Goal: Task Accomplishment & Management: Use online tool/utility

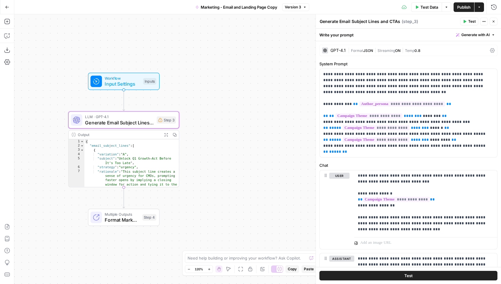
scroll to position [639, 0]
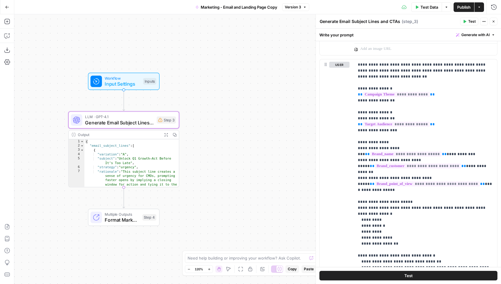
click at [8, 7] on icon "button" at bounding box center [7, 7] width 4 height 4
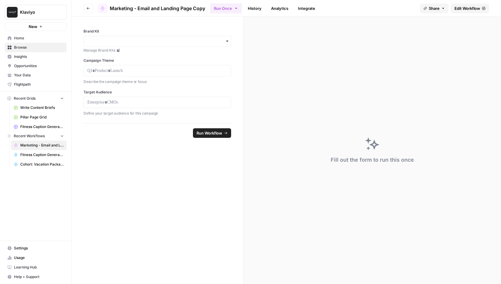
click at [33, 36] on span "Home" at bounding box center [39, 37] width 50 height 5
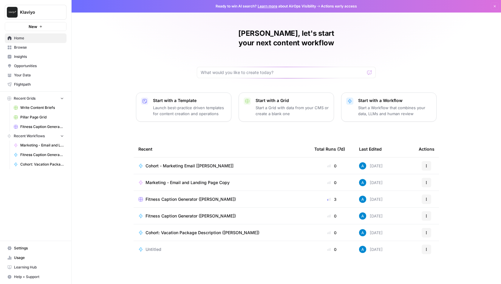
click at [38, 13] on span "Klaviyo" at bounding box center [38, 12] width 36 height 6
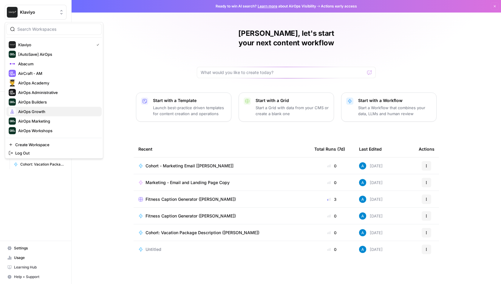
click at [48, 112] on span "AirOps Growth" at bounding box center [57, 112] width 79 height 6
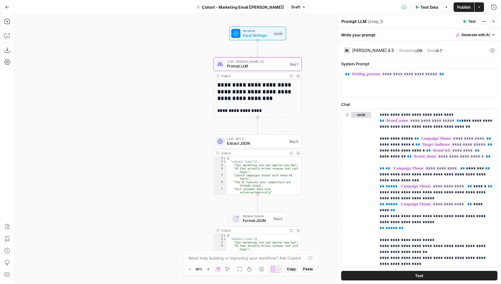
scroll to position [45, 0]
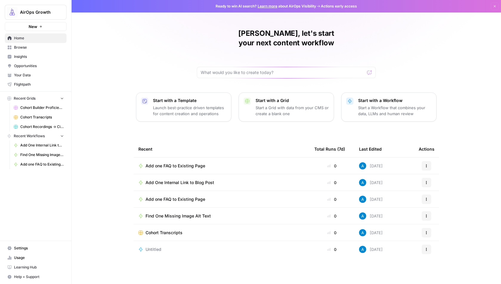
click at [38, 47] on span "Browse" at bounding box center [39, 47] width 50 height 5
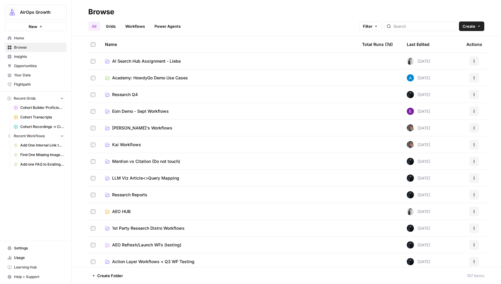
click at [151, 77] on span "Academy: HowdyGo Demo Use Cases" at bounding box center [150, 78] width 76 height 6
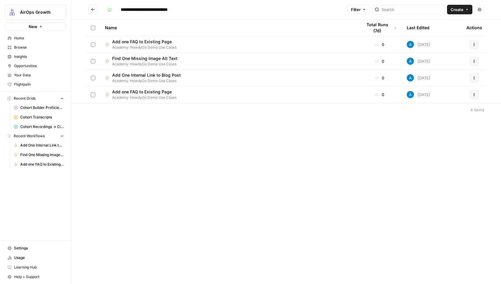
click at [145, 59] on span "Find One Missing Image Alt Text" at bounding box center [144, 58] width 65 height 6
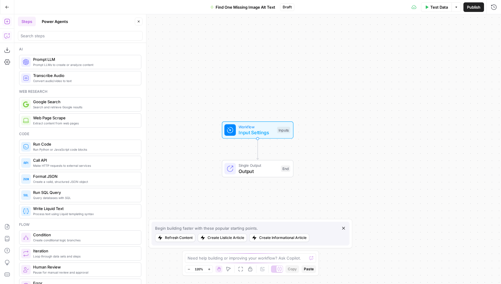
click at [7, 35] on icon "button" at bounding box center [7, 36] width 6 height 6
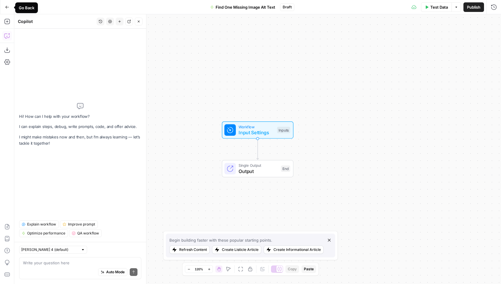
click at [5, 7] on icon "button" at bounding box center [7, 7] width 4 height 4
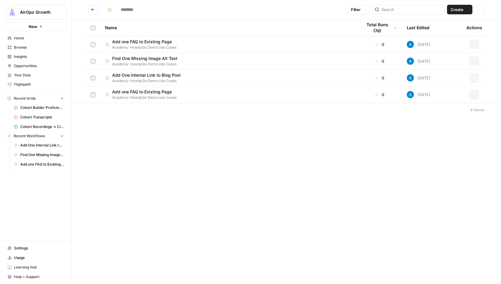
type input "**********"
click at [140, 79] on span "Academy: HowdyGo Demo Use Cases" at bounding box center [148, 80] width 73 height 5
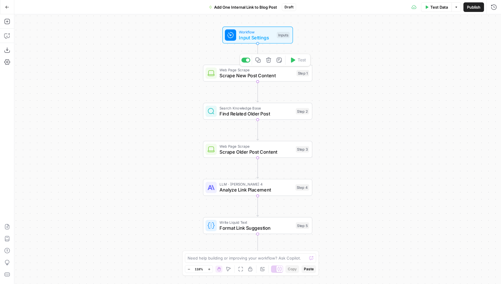
click at [251, 80] on div "Web Page Scrape Scrape New Post Content Step 1 Copy step Delete step Add Note T…" at bounding box center [257, 73] width 109 height 17
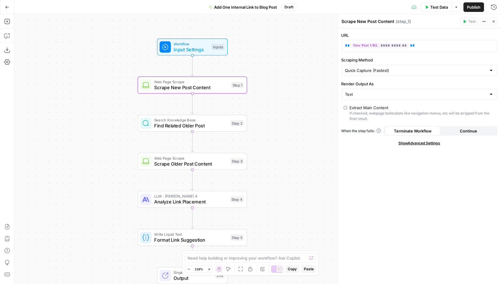
drag, startPoint x: 178, startPoint y: 117, endPoint x: 105, endPoint y: 131, distance: 74.3
click at [106, 131] on div "Workflow Input Settings Inputs Web Page Scrape Scrape New Post Content Step 1 S…" at bounding box center [257, 148] width 486 height 269
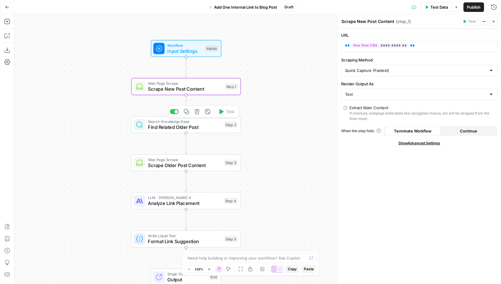
click at [209, 126] on span "Find Related Older Post" at bounding box center [184, 126] width 73 height 7
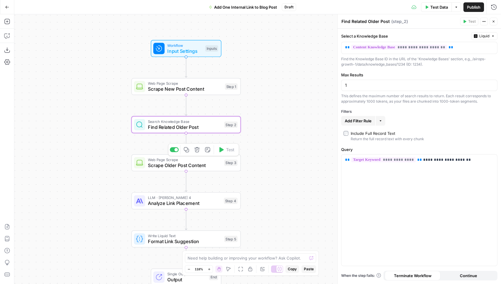
click at [209, 163] on span "Scrape Older Post Content" at bounding box center [184, 165] width 73 height 7
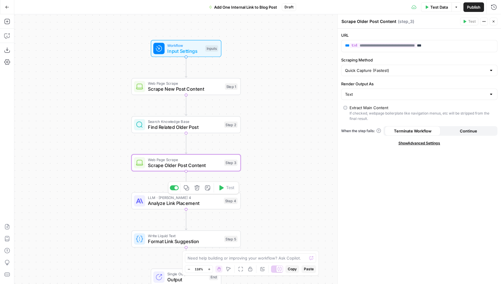
click at [213, 202] on span "Analyze Link Placement" at bounding box center [184, 203] width 73 height 7
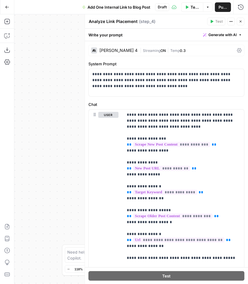
click at [244, 21] on button "Close" at bounding box center [241, 22] width 8 height 8
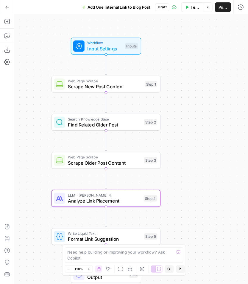
drag, startPoint x: 105, startPoint y: 111, endPoint x: 25, endPoint y: 109, distance: 80.2
click at [25, 109] on div "Workflow Input Settings Inputs Web Page Scrape Scrape New Post Content Step 1 S…" at bounding box center [131, 148] width 234 height 269
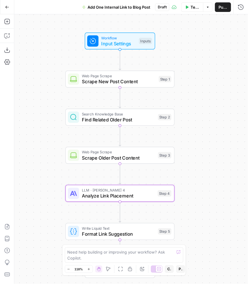
drag, startPoint x: 178, startPoint y: 83, endPoint x: 193, endPoint y: 78, distance: 15.5
click at [193, 78] on div "Workflow Input Settings Inputs Web Page Scrape Scrape New Post Content Step 1 S…" at bounding box center [131, 148] width 234 height 269
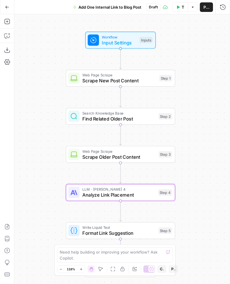
click at [119, 40] on span "Input Settings" at bounding box center [119, 42] width 35 height 7
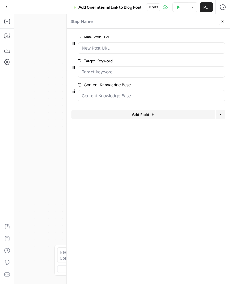
click at [222, 22] on icon "button" at bounding box center [223, 22] width 4 height 4
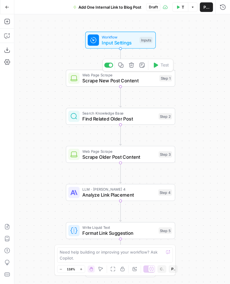
click at [128, 79] on span "Scrape New Post Content" at bounding box center [119, 80] width 74 height 7
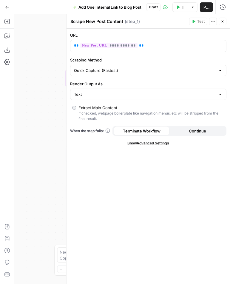
click at [223, 22] on icon "button" at bounding box center [222, 22] width 2 height 2
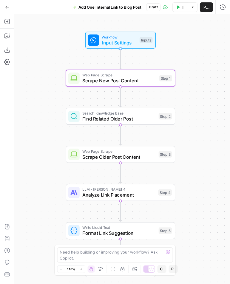
click at [139, 117] on span "Find Related Older Post" at bounding box center [118, 118] width 73 height 7
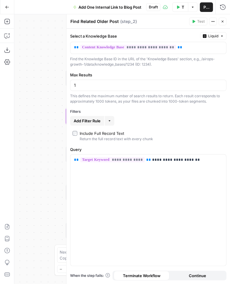
click at [223, 22] on icon "button" at bounding box center [223, 22] width 4 height 4
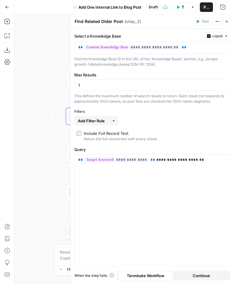
click at [223, 22] on div "Find Related Older Post Find Related Older Post ( step_2 ) Test Actions Close" at bounding box center [152, 22] width 156 height 8
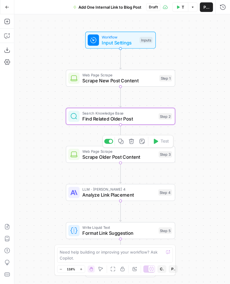
click at [136, 156] on span "Scrape Older Post Content" at bounding box center [118, 156] width 73 height 7
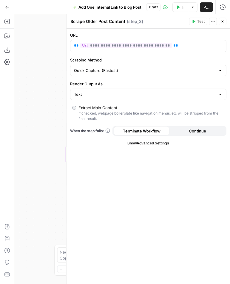
click at [222, 22] on icon "button" at bounding box center [223, 22] width 4 height 4
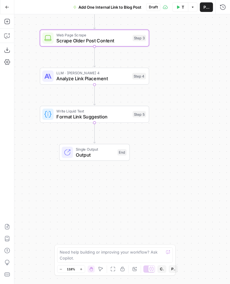
click at [118, 80] on span "Analyze Link Placement" at bounding box center [92, 78] width 73 height 7
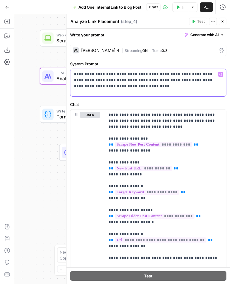
drag, startPoint x: 110, startPoint y: 90, endPoint x: 67, endPoint y: 72, distance: 46.5
click at [67, 72] on div "**********" at bounding box center [148, 148] width 164 height 269
copy p "**********"
click at [120, 80] on p "**********" at bounding box center [148, 80] width 149 height 18
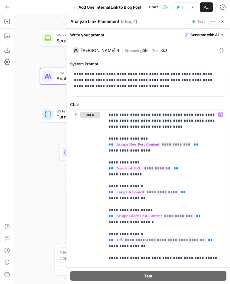
click at [222, 22] on icon "button" at bounding box center [223, 22] width 4 height 4
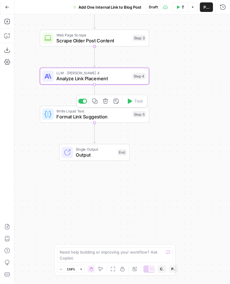
click at [131, 114] on div "Write Liquid Text Format Link Suggestion Step 5 Copy step Delete step Add Note …" at bounding box center [94, 114] width 104 height 12
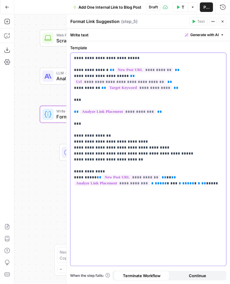
click at [148, 156] on p "**********" at bounding box center [148, 117] width 149 height 125
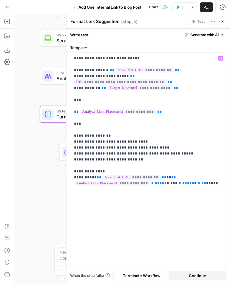
click at [223, 20] on icon "button" at bounding box center [223, 22] width 4 height 4
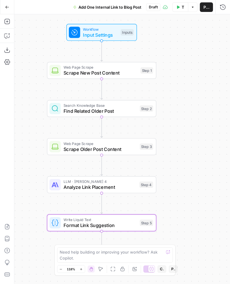
drag, startPoint x: 183, startPoint y: 65, endPoint x: 189, endPoint y: 173, distance: 108.7
click at [190, 173] on div "Workflow Input Settings Inputs Web Page Scrape Scrape New Post Content Step 1 S…" at bounding box center [122, 148] width 216 height 269
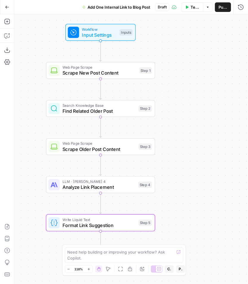
click at [6, 6] on icon "button" at bounding box center [7, 7] width 4 height 3
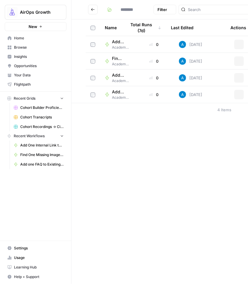
type input "**********"
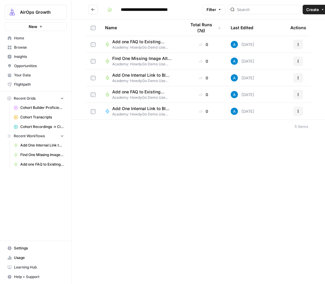
click at [132, 61] on span "Academy: HowdyGo Demo Use Cases" at bounding box center [144, 63] width 64 height 5
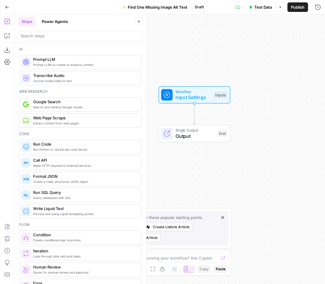
drag, startPoint x: 170, startPoint y: 92, endPoint x: 194, endPoint y: 57, distance: 42.8
click at [194, 57] on div "Workflow Input Settings Inputs Single Output Output End" at bounding box center [169, 148] width 310 height 269
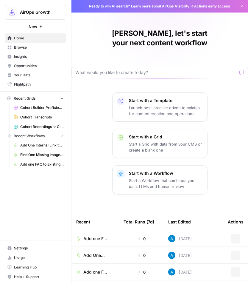
click at [39, 45] on span "Browse" at bounding box center [39, 47] width 50 height 5
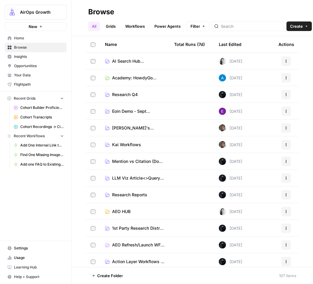
click at [135, 79] on span "Academy: HowdyGo Demo Use Cases" at bounding box center [138, 78] width 52 height 6
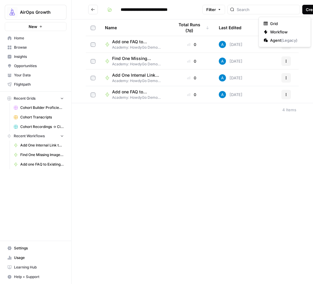
click at [248, 11] on span "Create" at bounding box center [312, 10] width 13 height 6
click at [248, 34] on span "Workflow" at bounding box center [286, 32] width 33 height 6
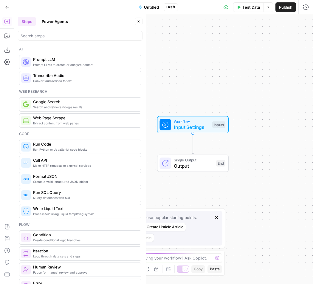
drag, startPoint x: 179, startPoint y: 68, endPoint x: 210, endPoint y: 38, distance: 42.8
click at [210, 38] on div "Workflow Input Settings Inputs Single Output Output End" at bounding box center [163, 148] width 299 height 269
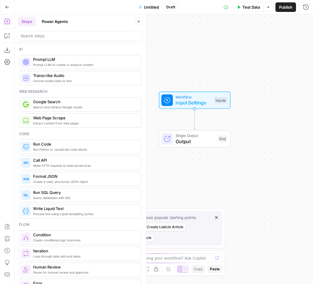
click at [152, 9] on span "Untitled" at bounding box center [151, 7] width 15 height 6
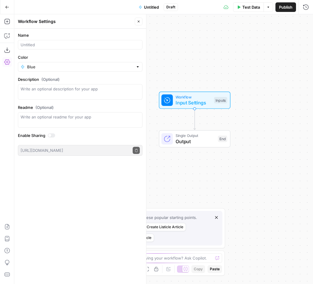
drag, startPoint x: 173, startPoint y: 61, endPoint x: 163, endPoint y: 61, distance: 9.5
click at [163, 61] on div "Workflow Input Settings Inputs Single Output Output End" at bounding box center [163, 148] width 299 height 269
click at [142, 23] on button "Close" at bounding box center [139, 22] width 8 height 8
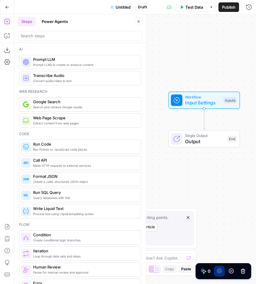
click at [118, 6] on span "Untitled" at bounding box center [123, 7] width 15 height 6
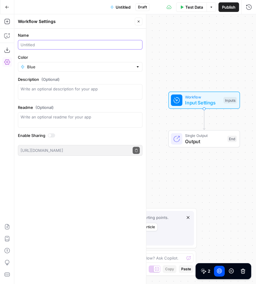
click at [57, 47] on input "Name" at bounding box center [80, 45] width 119 height 6
type input "Add One Internal Link to Blog Post"
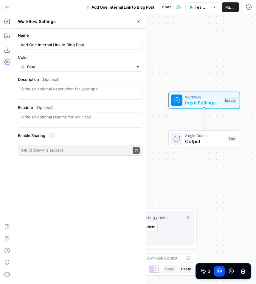
click at [140, 21] on icon "button" at bounding box center [139, 22] width 4 height 4
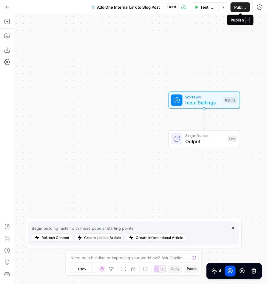
click at [241, 7] on span "Publish" at bounding box center [240, 7] width 12 height 6
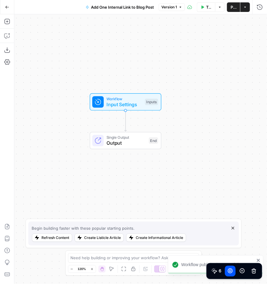
drag, startPoint x: 151, startPoint y: 112, endPoint x: 72, endPoint y: 113, distance: 78.7
click at [72, 113] on div "Workflow Input Settings Inputs Single Output Output End" at bounding box center [140, 148] width 252 height 269
click at [107, 100] on span "Input Settings" at bounding box center [123, 103] width 35 height 7
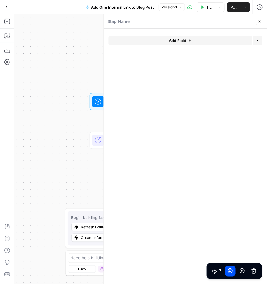
click at [149, 40] on button "Add Field" at bounding box center [181, 41] width 144 height 10
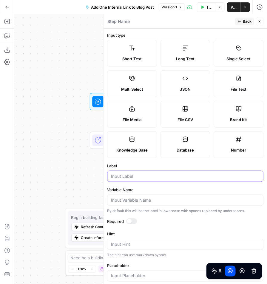
click at [125, 176] on input "Label" at bounding box center [185, 176] width 148 height 6
type input "New Post URL"
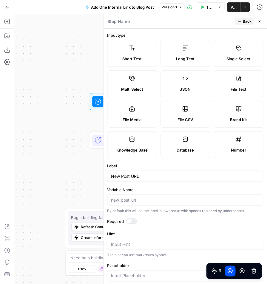
click at [245, 19] on span "Back" at bounding box center [247, 21] width 9 height 5
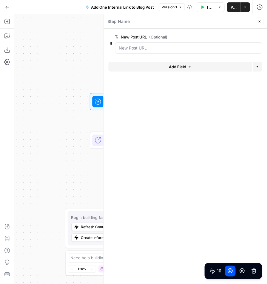
click at [138, 68] on button "Add Field" at bounding box center [181, 67] width 144 height 10
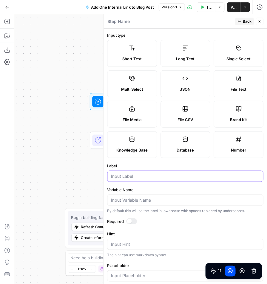
click at [127, 175] on input "Label" at bounding box center [185, 176] width 148 height 6
type input "Target Keyword"
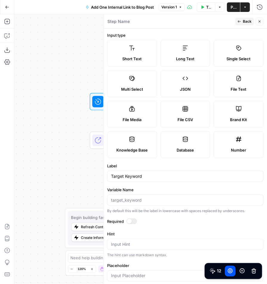
click at [245, 20] on span "Back" at bounding box center [247, 21] width 9 height 5
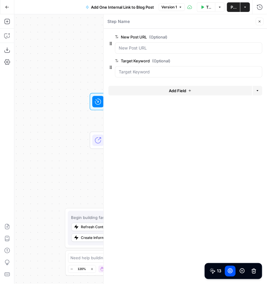
click at [171, 89] on span "Add Field" at bounding box center [177, 91] width 17 height 6
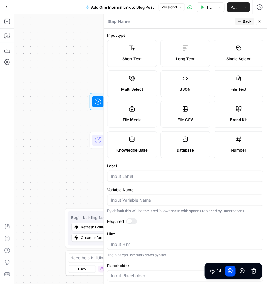
click at [145, 147] on span "Knowledge Base" at bounding box center [131, 150] width 31 height 6
click at [139, 177] on input "Label" at bounding box center [185, 176] width 148 height 6
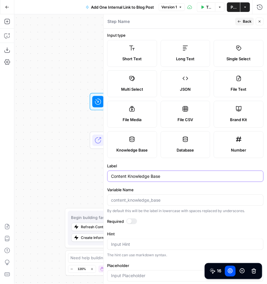
type input "Content Knowledge Base"
click at [245, 20] on span "Back" at bounding box center [247, 21] width 9 height 5
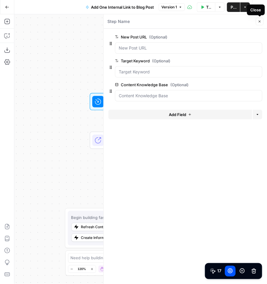
click at [248, 23] on button "Close" at bounding box center [260, 22] width 8 height 8
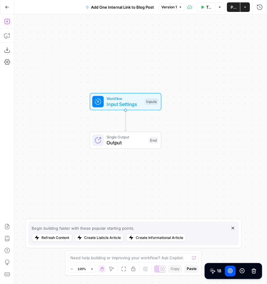
click at [10, 22] on icon "button" at bounding box center [6, 21] width 5 height 5
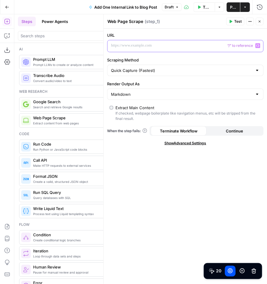
click at [122, 47] on p at bounding box center [180, 46] width 139 height 6
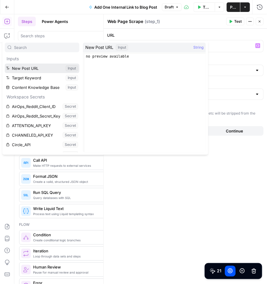
click at [60, 68] on button "Select variable New Post URL" at bounding box center [42, 68] width 75 height 10
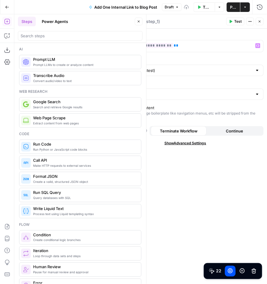
click at [140, 21] on icon "button" at bounding box center [139, 22] width 2 height 2
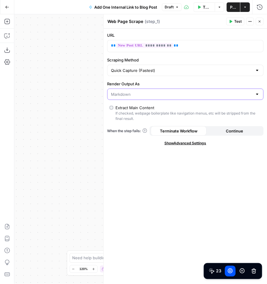
click at [225, 91] on input "Render Output As" at bounding box center [181, 94] width 141 height 6
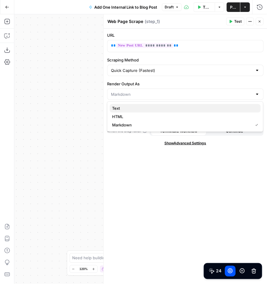
click at [162, 107] on span "Text" at bounding box center [184, 108] width 144 height 6
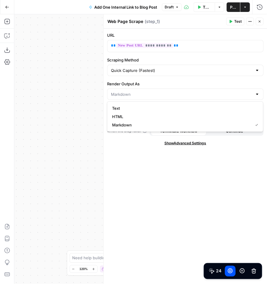
type input "Text"
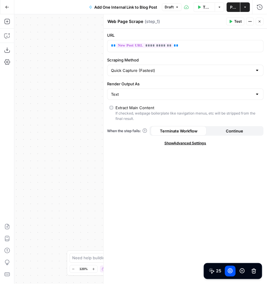
click at [248, 21] on icon "button" at bounding box center [260, 22] width 4 height 4
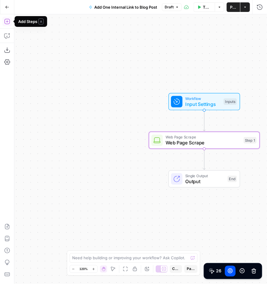
click at [6, 21] on icon "button" at bounding box center [7, 21] width 6 height 6
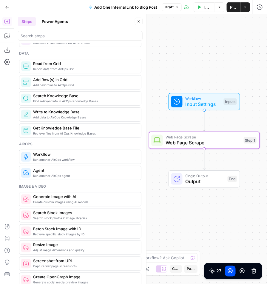
scroll to position [261, 0]
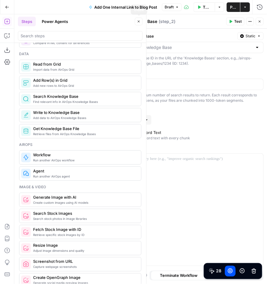
click at [140, 21] on icon "button" at bounding box center [139, 22] width 4 height 4
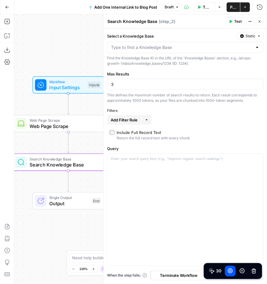
drag, startPoint x: 94, startPoint y: 123, endPoint x: -42, endPoint y: 106, distance: 137.2
click at [0, 106] on html "AirOps Growth New Home Browse Insights Opportunities Your Data Flightpath Recen…" at bounding box center [133, 142] width 267 height 284
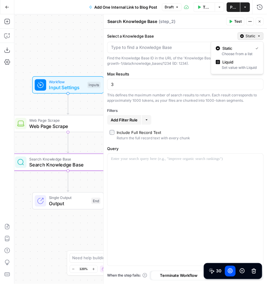
click at [247, 36] on span "Static" at bounding box center [251, 35] width 10 height 5
click at [239, 63] on span "Liquid" at bounding box center [239, 62] width 34 height 6
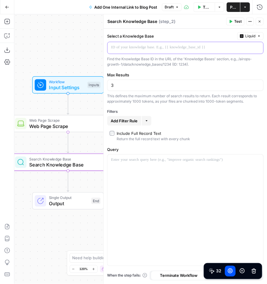
click at [162, 48] on p at bounding box center [180, 47] width 139 height 6
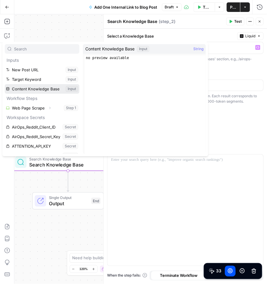
click at [50, 87] on button "Select variable Content Knowledge Base" at bounding box center [42, 89] width 75 height 10
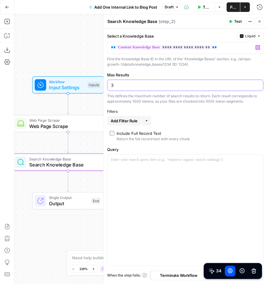
click at [150, 85] on input "3" at bounding box center [185, 85] width 148 height 6
type input "1"
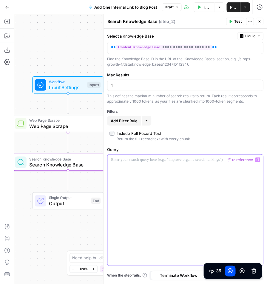
click at [152, 171] on div at bounding box center [186, 209] width 156 height 111
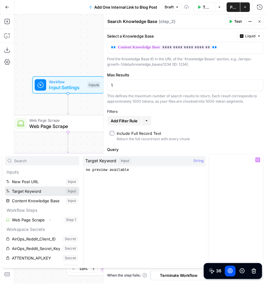
click at [43, 191] on button "Select variable Target Keyword" at bounding box center [42, 191] width 75 height 10
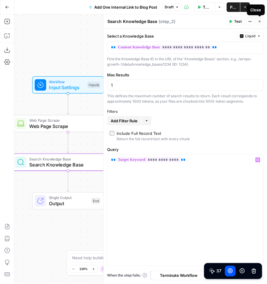
click at [248, 22] on icon "button" at bounding box center [260, 22] width 4 height 4
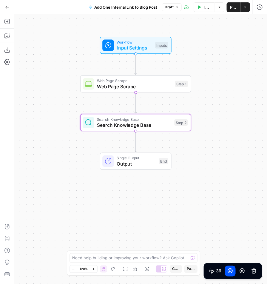
drag, startPoint x: 119, startPoint y: 92, endPoint x: 188, endPoint y: 54, distance: 78.2
click at [188, 54] on div "Workflow Input Settings Inputs" at bounding box center [135, 45] width 111 height 17
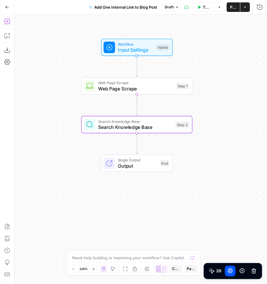
click at [8, 21] on icon "button" at bounding box center [7, 21] width 6 height 6
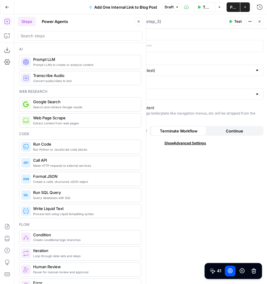
click at [140, 21] on span "Close" at bounding box center [140, 21] width 0 height 0
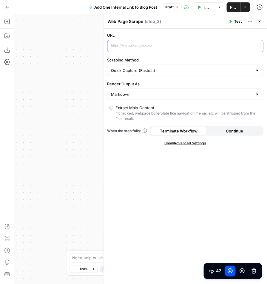
click at [136, 44] on p at bounding box center [180, 46] width 139 height 6
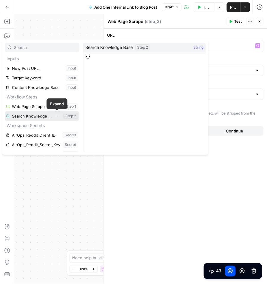
click at [59, 115] on button "Expand" at bounding box center [57, 116] width 8 height 8
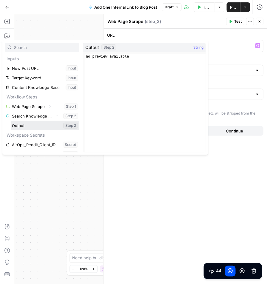
click at [37, 124] on button "Select variable Output" at bounding box center [45, 126] width 69 height 10
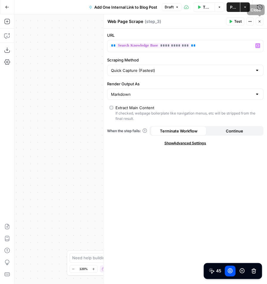
click at [248, 21] on icon "button" at bounding box center [260, 22] width 4 height 4
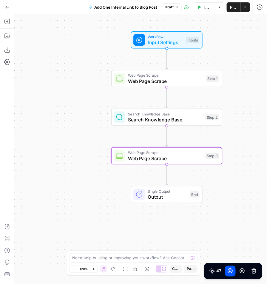
drag, startPoint x: 110, startPoint y: 181, endPoint x: 72, endPoint y: 173, distance: 38.3
click at [72, 173] on div "Workflow Input Settings Inputs Web Page Scrape Web Page Scrape Step 1 Search Kn…" at bounding box center [140, 148] width 252 height 269
click at [7, 21] on icon "button" at bounding box center [6, 21] width 5 height 5
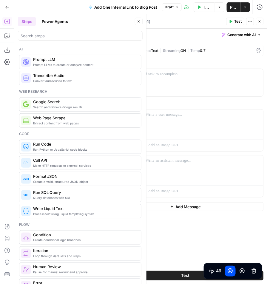
click at [137, 21] on button "Close" at bounding box center [139, 22] width 8 height 8
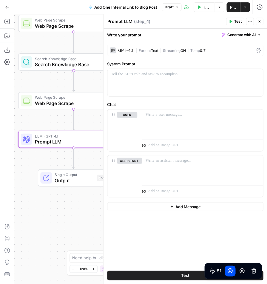
drag, startPoint x: 93, startPoint y: 122, endPoint x: -39, endPoint y: 66, distance: 143.8
click at [0, 66] on html "AirOps Growth New Home Browse Insights Opportunities Your Data Flightpath Recen…" at bounding box center [133, 142] width 267 height 284
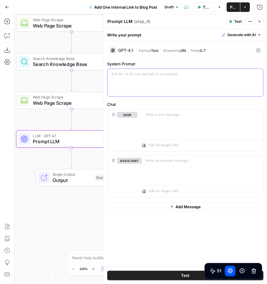
click at [122, 79] on div at bounding box center [186, 82] width 156 height 27
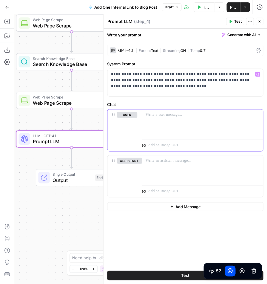
click at [163, 120] on div at bounding box center [202, 122] width 121 height 27
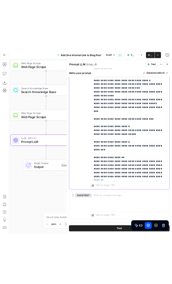
scroll to position [162, 0]
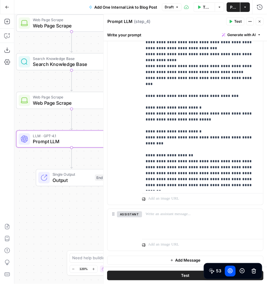
click at [248, 21] on icon "button" at bounding box center [260, 22] width 4 height 4
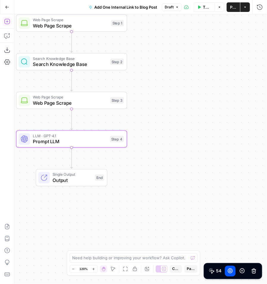
click at [5, 21] on icon "button" at bounding box center [7, 21] width 6 height 6
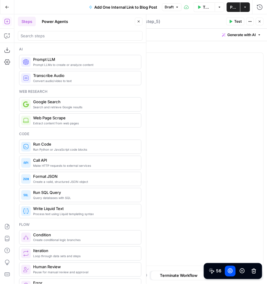
click at [137, 20] on icon "button" at bounding box center [139, 22] width 4 height 4
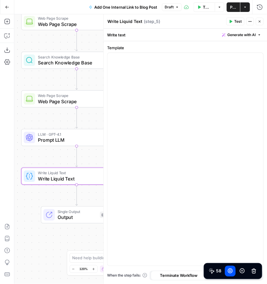
drag, startPoint x: 85, startPoint y: 121, endPoint x: -46, endPoint y: 119, distance: 130.9
click at [0, 119] on html "AirOps Growth New Home Browse Insights Opportunities Your Data Flightpath Recen…" at bounding box center [133, 142] width 267 height 284
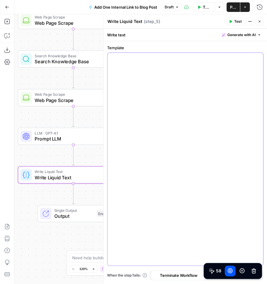
click at [126, 64] on div at bounding box center [186, 159] width 156 height 213
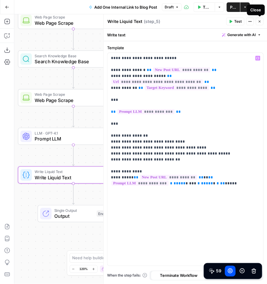
click at [248, 22] on icon "button" at bounding box center [259, 22] width 2 height 2
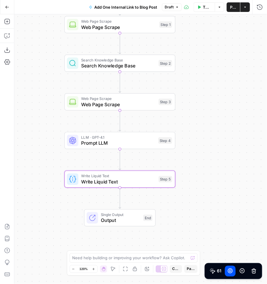
drag, startPoint x: 189, startPoint y: 75, endPoint x: 241, endPoint y: 80, distance: 52.4
click at [241, 80] on div "Workflow Input Settings Inputs Web Page Scrape Web Page Scrape Step 1 Search Kn…" at bounding box center [140, 148] width 252 height 269
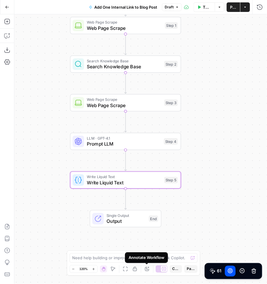
click at [148, 268] on icon "button" at bounding box center [147, 268] width 5 height 5
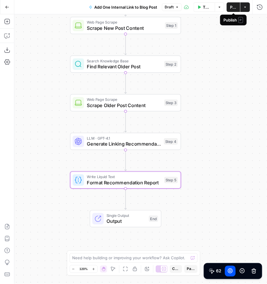
click at [234, 8] on span "Publish" at bounding box center [233, 7] width 6 height 6
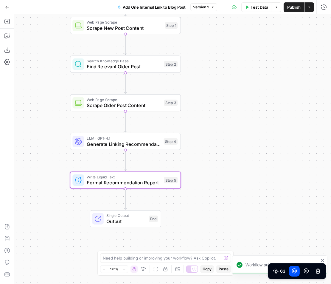
click at [248, 7] on span "Test Data" at bounding box center [260, 7] width 18 height 6
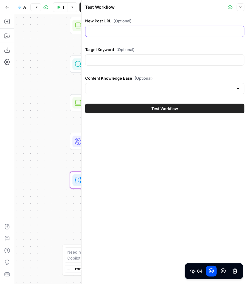
click at [105, 30] on input "New Post URL (Optional)" at bounding box center [165, 31] width 152 height 6
paste input "https://www.airops.com/blog/apollo-ai-marketing-operation"
type input "https://www.airops.com/blog/apollo-ai-marketing-operation"
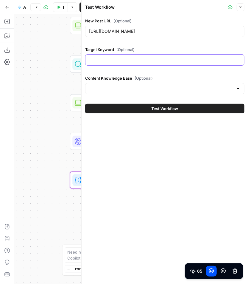
click at [132, 61] on input "Target Keyword (Optional)" at bounding box center [165, 60] width 152 height 6
type input "Apollo AI Marketing"
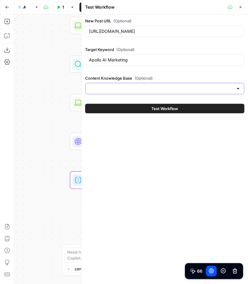
click at [130, 91] on input "Content Knowledge Base (Optional)" at bounding box center [161, 89] width 145 height 6
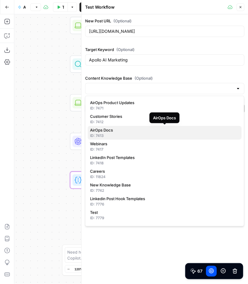
click at [123, 134] on div "ID: 7413" at bounding box center [164, 135] width 149 height 5
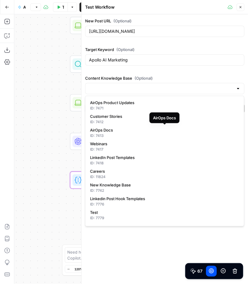
type input "AirOps Docs"
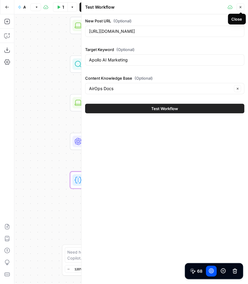
click at [243, 7] on button "Close" at bounding box center [241, 7] width 8 height 8
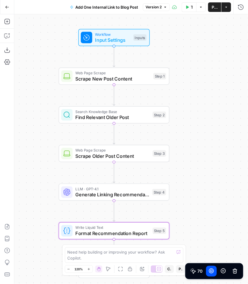
drag, startPoint x: 203, startPoint y: 49, endPoint x: 192, endPoint y: 100, distance: 51.9
click at [192, 100] on div "Workflow Input Settings Inputs Web Page Scrape Scrape New Post Content Step 1 S…" at bounding box center [131, 148] width 234 height 269
click at [226, 272] on icon at bounding box center [224, 271] width 6 height 6
click at [212, 272] on icon at bounding box center [212, 271] width 2 height 2
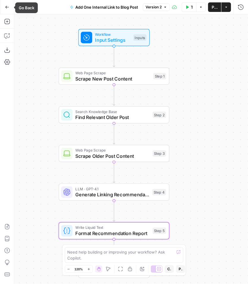
click at [8, 7] on icon "button" at bounding box center [7, 7] width 4 height 4
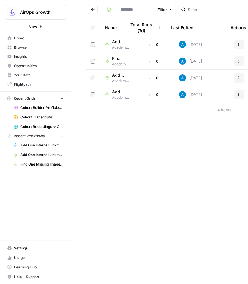
type input "**********"
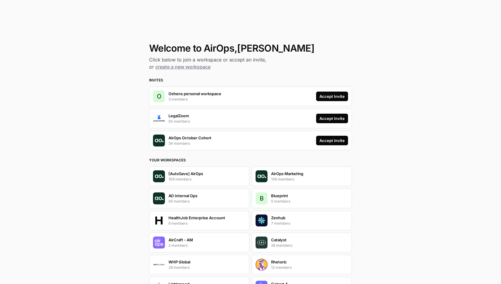
click at [336, 140] on div "Accept Invite" at bounding box center [331, 140] width 25 height 6
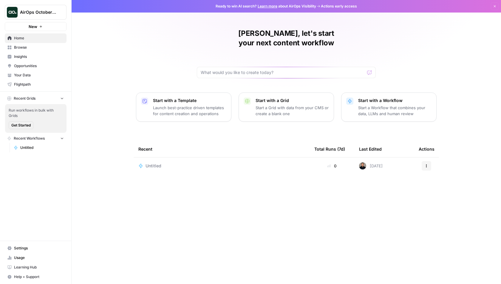
click at [42, 14] on span "AirOps October Cohort" at bounding box center [38, 12] width 36 height 6
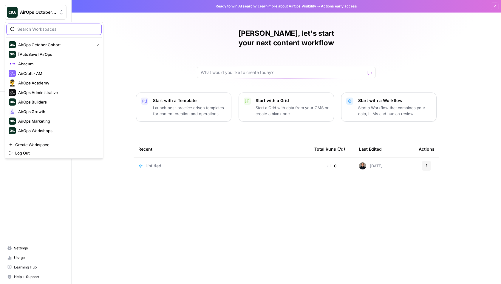
click at [44, 29] on input "search" at bounding box center [57, 29] width 80 height 6
type input "kayak"
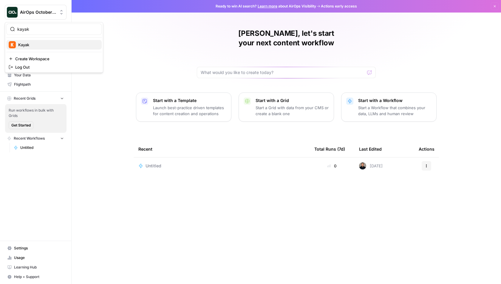
click at [49, 45] on span "Kayak" at bounding box center [57, 45] width 79 height 6
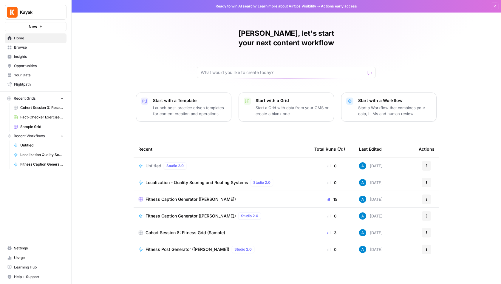
click at [41, 45] on span "Browse" at bounding box center [39, 47] width 50 height 5
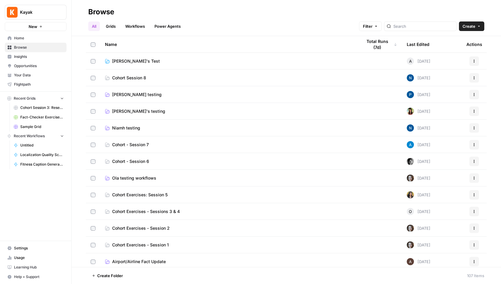
click at [475, 18] on div "All Grids Workflows Power Agents Filter Create" at bounding box center [286, 24] width 396 height 14
click at [472, 24] on span "Create" at bounding box center [468, 26] width 13 height 6
click at [456, 57] on span "Workflow" at bounding box center [459, 57] width 33 height 6
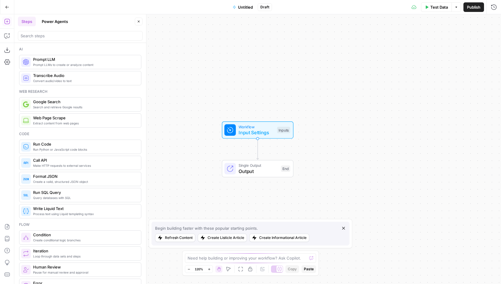
click at [58, 19] on button "Power Agents" at bounding box center [54, 22] width 33 height 10
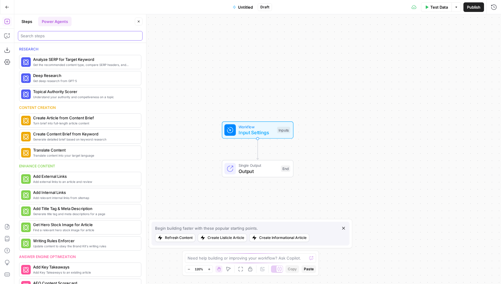
click at [63, 38] on input "search" at bounding box center [80, 36] width 119 height 6
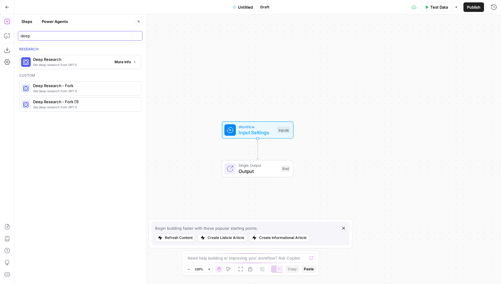
type input "deep"
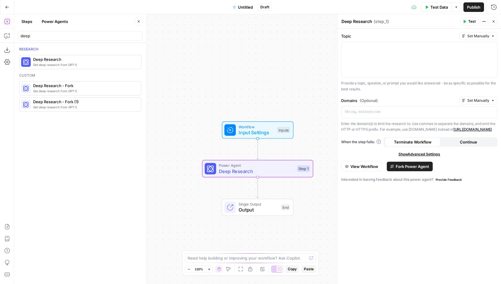
click at [398, 165] on span "Fork Power Agent" at bounding box center [412, 166] width 33 height 6
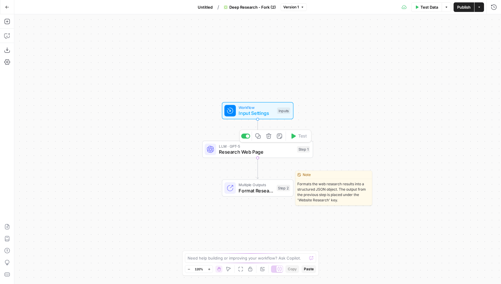
click at [244, 148] on span "LLM · GPT-5" at bounding box center [256, 146] width 75 height 6
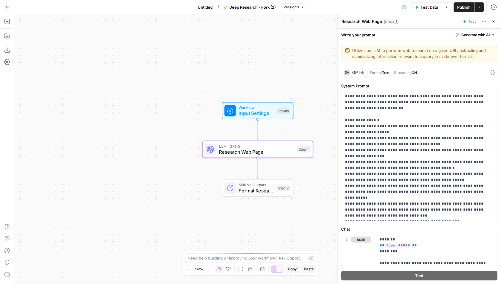
scroll to position [38, 0]
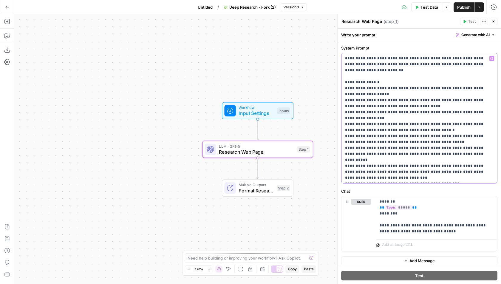
click at [405, 131] on p "**********" at bounding box center [419, 117] width 149 height 125
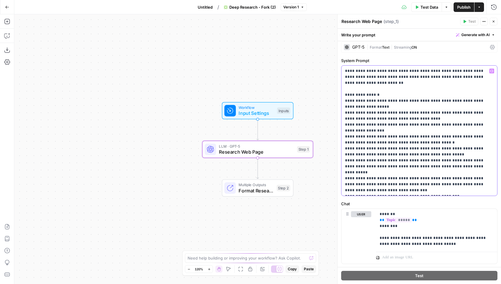
scroll to position [35, 0]
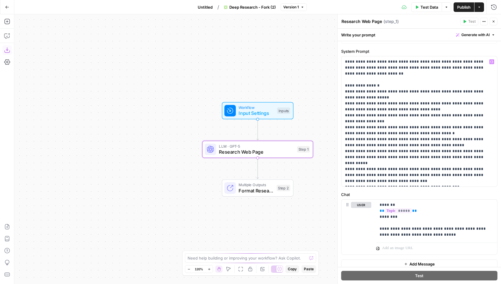
click at [7, 49] on icon "button" at bounding box center [7, 50] width 6 height 6
click at [4, 5] on button "Go Back" at bounding box center [7, 7] width 11 height 11
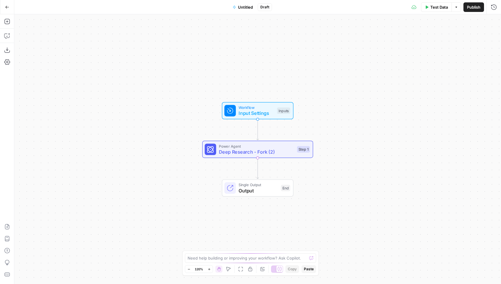
click at [7, 8] on icon "button" at bounding box center [7, 7] width 4 height 4
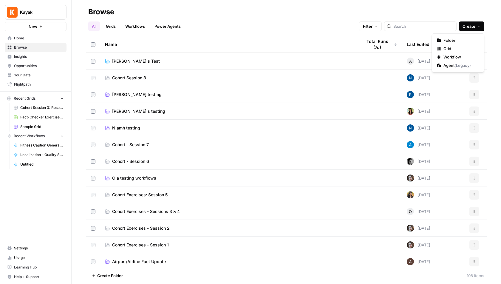
click at [475, 25] on button "Create" at bounding box center [471, 26] width 25 height 10
click at [455, 38] on span "Folder" at bounding box center [459, 40] width 33 height 6
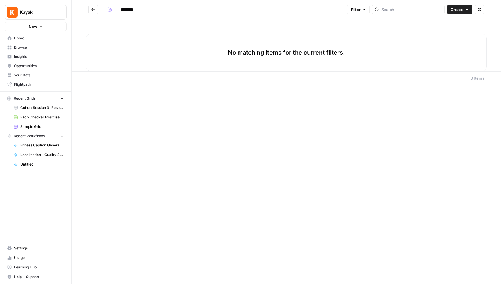
click at [138, 9] on input "********" at bounding box center [134, 10] width 33 height 10
drag, startPoint x: 137, startPoint y: 9, endPoint x: 116, endPoint y: 10, distance: 20.9
click at [116, 10] on div "********" at bounding box center [128, 10] width 47 height 10
type input "*"
type input "**********"
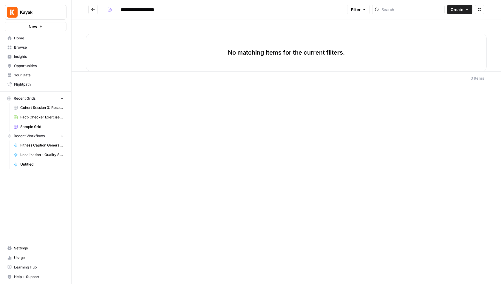
click at [367, 98] on div "**********" at bounding box center [286, 142] width 429 height 284
click at [458, 12] on span "Create" at bounding box center [456, 10] width 13 height 6
click at [445, 32] on span "Workflow" at bounding box center [448, 32] width 33 height 6
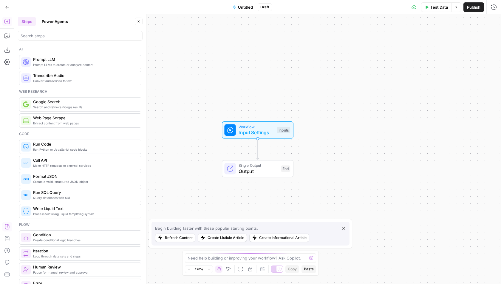
click at [6, 228] on icon "button" at bounding box center [7, 227] width 6 height 6
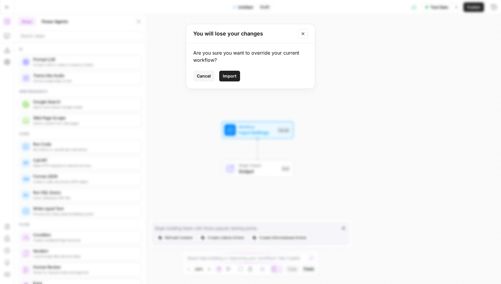
click at [234, 79] on button "Import" at bounding box center [229, 76] width 21 height 11
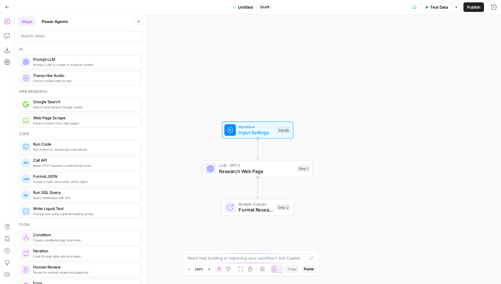
click at [246, 6] on span "Untitled" at bounding box center [245, 7] width 15 height 6
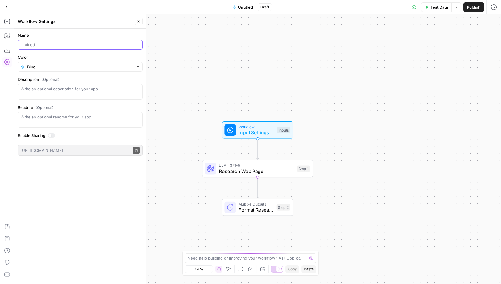
click at [55, 47] on input "Name" at bounding box center [80, 45] width 119 height 6
type input "Deep Research Example"
click at [99, 68] on input "Color" at bounding box center [80, 67] width 106 height 6
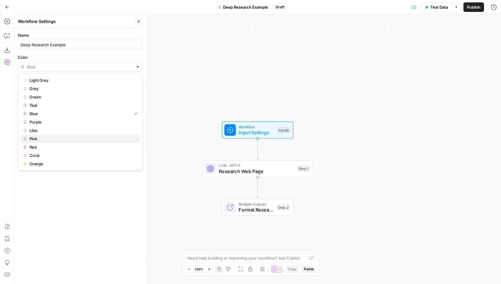
click at [64, 139] on span "Pink" at bounding box center [83, 139] width 106 height 6
type input "Pink"
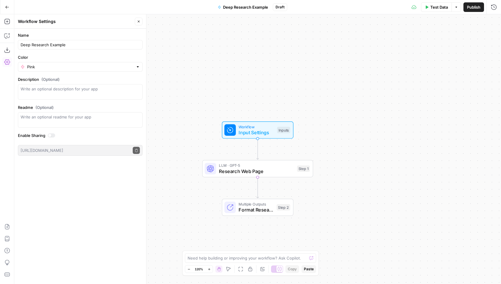
click at [137, 24] on button "Close" at bounding box center [139, 22] width 8 height 8
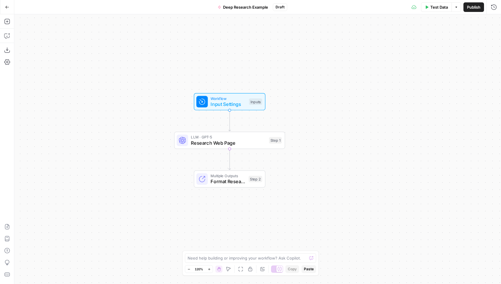
drag, startPoint x: 323, startPoint y: 76, endPoint x: 298, endPoint y: 48, distance: 38.0
click at [298, 48] on div "Workflow Input Settings Inputs LLM · GPT-5 Research Web Page Step 1 Multiple Ou…" at bounding box center [257, 148] width 486 height 269
click at [475, 5] on span "Publish" at bounding box center [473, 7] width 13 height 6
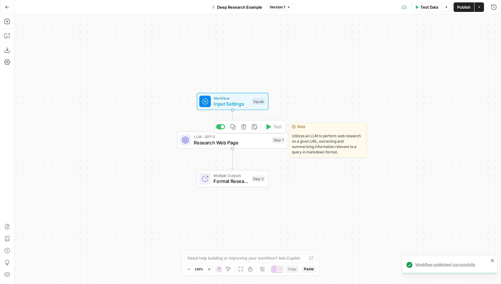
click at [259, 145] on span "Research Web Page" at bounding box center [231, 142] width 75 height 7
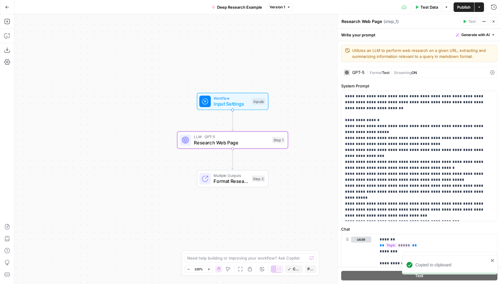
click at [6, 7] on icon "button" at bounding box center [7, 7] width 4 height 4
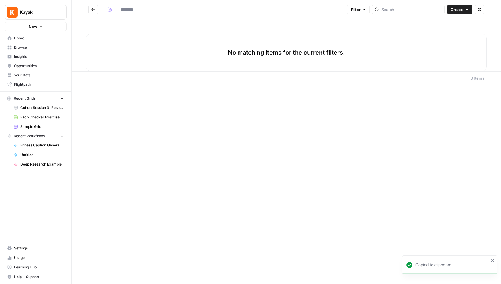
type input "**********"
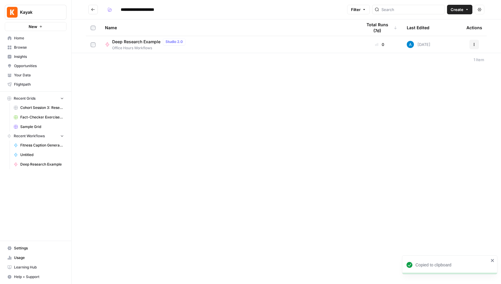
click at [92, 7] on icon "Go back" at bounding box center [93, 9] width 4 height 4
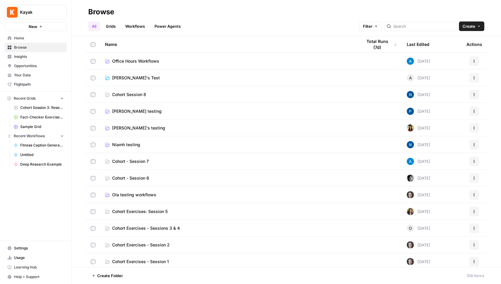
click at [472, 28] on span "Create" at bounding box center [468, 26] width 13 height 6
click at [453, 57] on span "Workflow" at bounding box center [459, 57] width 33 height 6
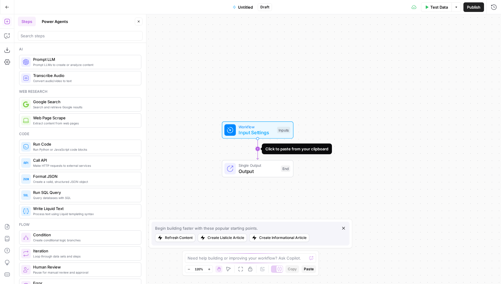
click at [257, 149] on icon "Edge from start to end" at bounding box center [257, 148] width 2 height 21
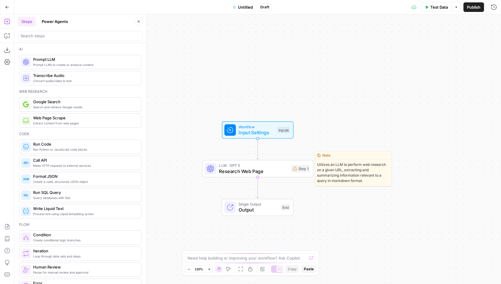
click at [250, 171] on span "Research Web Page" at bounding box center [253, 171] width 69 height 7
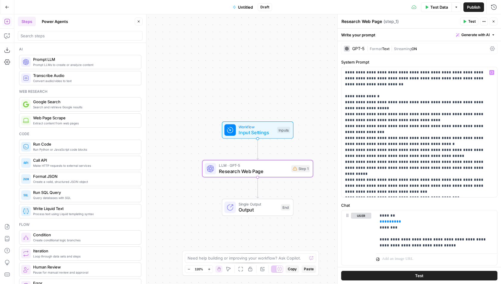
scroll to position [38, 0]
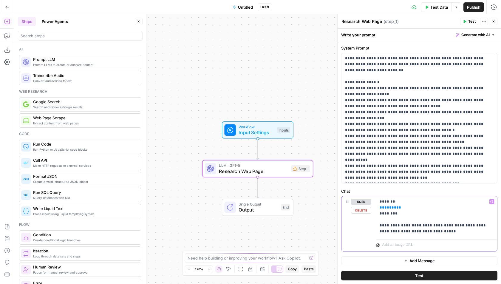
click at [387, 206] on span "*****" at bounding box center [390, 207] width 12 height 4
drag, startPoint x: 397, startPoint y: 206, endPoint x: 376, endPoint y: 206, distance: 20.9
click at [376, 206] on div "**********" at bounding box center [436, 216] width 121 height 41
click at [393, 211] on p "**********" at bounding box center [436, 217] width 114 height 36
click at [410, 213] on p "**********" at bounding box center [436, 217] width 114 height 36
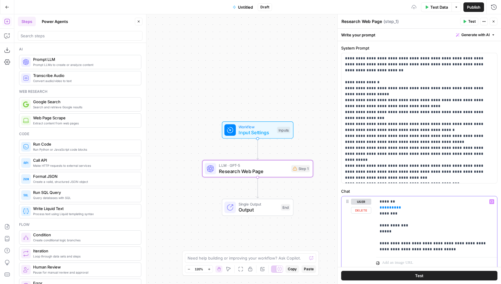
click at [421, 218] on p "**********" at bounding box center [436, 226] width 114 height 54
click at [390, 236] on p "**********" at bounding box center [436, 226] width 114 height 54
drag, startPoint x: 392, startPoint y: 231, endPoint x: 374, endPoint y: 224, distance: 19.7
click at [374, 224] on div "**********" at bounding box center [419, 232] width 156 height 73
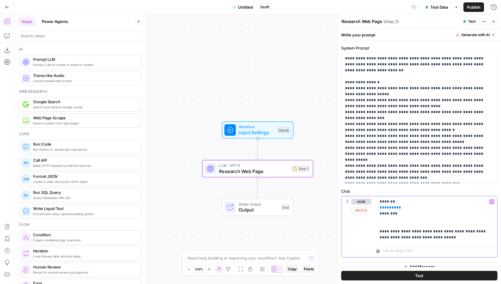
click at [441, 232] on p "**********" at bounding box center [436, 220] width 114 height 42
click at [494, 21] on icon "button" at bounding box center [494, 22] width 4 height 4
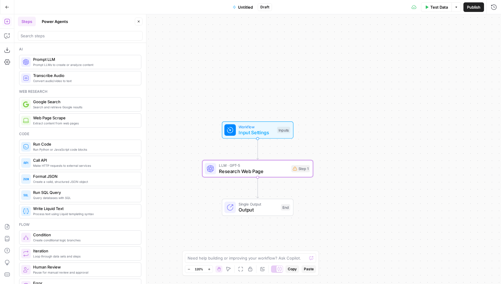
click at [10, 7] on button "Go Back" at bounding box center [7, 7] width 11 height 11
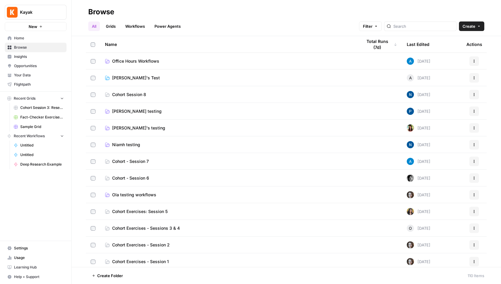
click at [137, 28] on link "Workflows" at bounding box center [135, 26] width 27 height 10
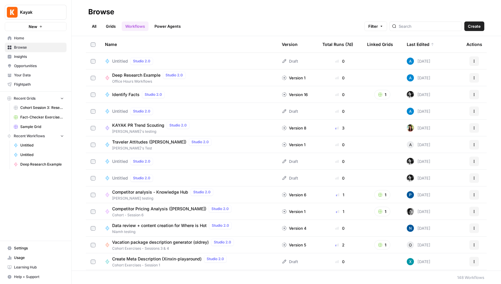
click at [471, 59] on button "Actions" at bounding box center [474, 61] width 10 height 10
click at [432, 110] on span "Delete" at bounding box center [448, 110] width 48 height 6
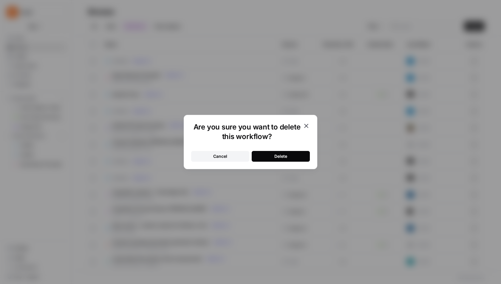
click at [272, 154] on button "Delete" at bounding box center [281, 156] width 58 height 11
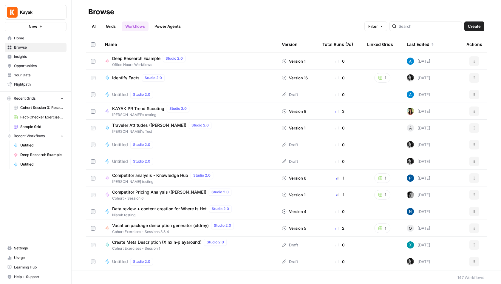
click at [476, 24] on span "Create" at bounding box center [474, 26] width 13 height 6
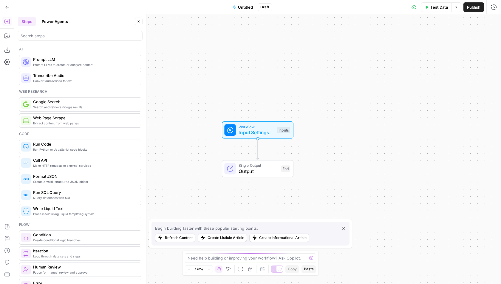
click at [10, 7] on button "Go Back" at bounding box center [7, 7] width 11 height 11
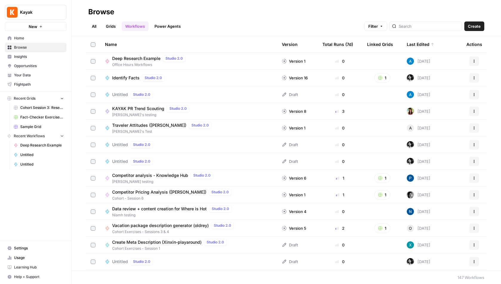
click at [114, 26] on link "Grids" at bounding box center [110, 26] width 17 height 10
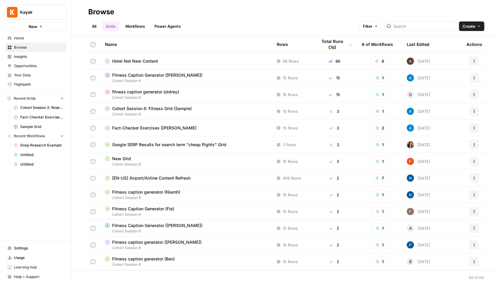
click at [473, 24] on span "Create" at bounding box center [468, 26] width 13 height 6
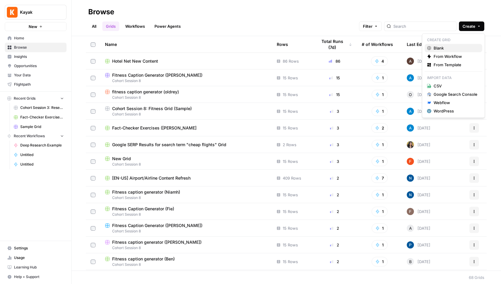
click at [446, 47] on span "Blank" at bounding box center [455, 48] width 44 height 6
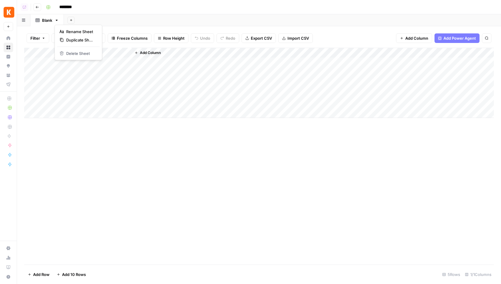
click at [55, 18] on icon "button" at bounding box center [57, 20] width 4 height 4
click at [82, 28] on button "Rename Sheet" at bounding box center [78, 31] width 42 height 8
click at [71, 52] on div "Add Column" at bounding box center [258, 83] width 469 height 70
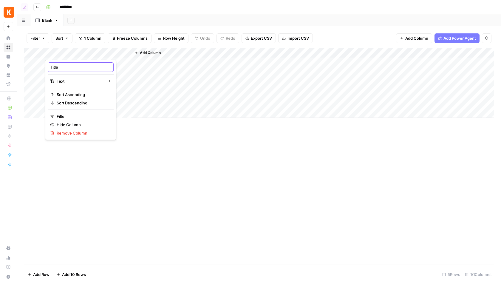
click at [73, 65] on input "Title" at bounding box center [80, 67] width 61 height 6
type input "Topic"
click at [143, 182] on div "Add Column" at bounding box center [258, 156] width 469 height 217
click at [83, 62] on div "Add Column" at bounding box center [258, 83] width 469 height 70
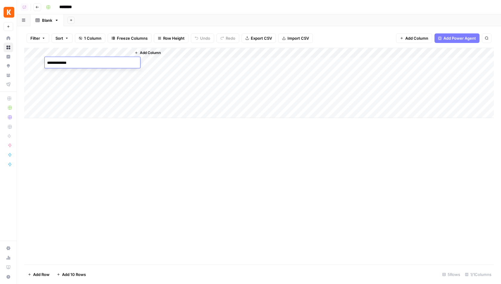
type textarea "**********"
click at [75, 68] on div "**********" at bounding box center [92, 62] width 95 height 11
click at [69, 72] on div "Add Column" at bounding box center [258, 83] width 469 height 70
type textarea "**********"
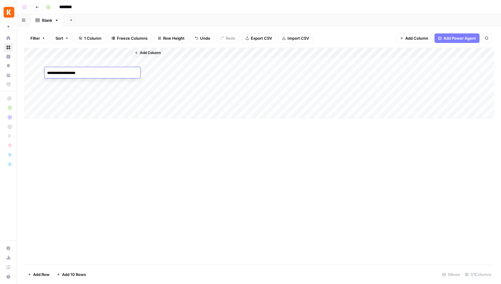
click at [144, 174] on div "Add Column" at bounding box center [258, 156] width 469 height 217
click at [94, 62] on div "Add Column" at bounding box center [258, 83] width 469 height 70
click at [85, 71] on div "Add Column" at bounding box center [258, 83] width 469 height 70
click at [98, 60] on div "Add Column" at bounding box center [258, 83] width 469 height 70
click at [148, 54] on span "Add Column" at bounding box center [150, 52] width 21 height 5
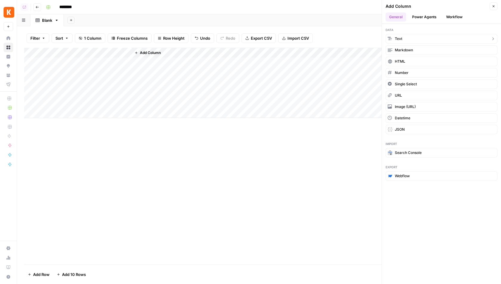
click at [413, 37] on button "Text" at bounding box center [441, 39] width 112 height 10
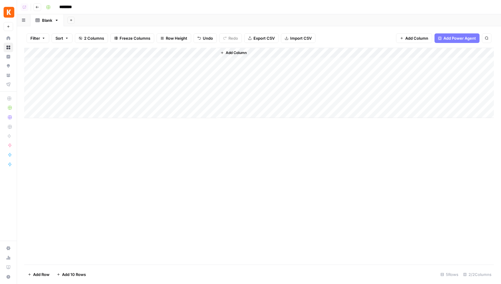
click at [157, 64] on div "Add Column" at bounding box center [258, 83] width 469 height 70
drag, startPoint x: 196, startPoint y: 63, endPoint x: 224, endPoint y: 64, distance: 28.6
click at [224, 64] on textarea "**********" at bounding box center [178, 63] width 95 height 8
type textarea "**********"
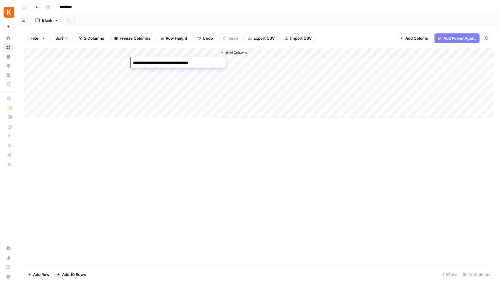
click at [185, 176] on div "Add Column" at bounding box center [258, 156] width 469 height 217
click at [168, 54] on div "Add Column" at bounding box center [258, 83] width 469 height 70
click at [164, 67] on input "New Column" at bounding box center [166, 67] width 61 height 6
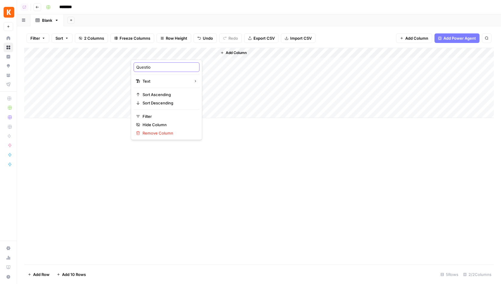
type input "Question"
click at [287, 163] on div "Add Column" at bounding box center [258, 156] width 469 height 217
click at [237, 55] on span "Add Column" at bounding box center [236, 52] width 21 height 5
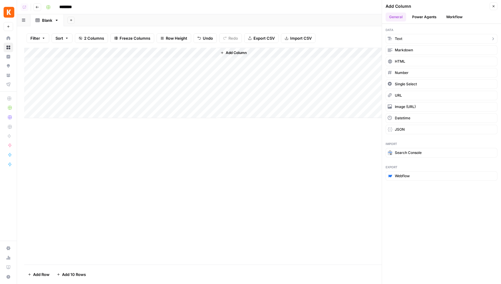
click at [413, 39] on button "Text" at bounding box center [441, 39] width 112 height 10
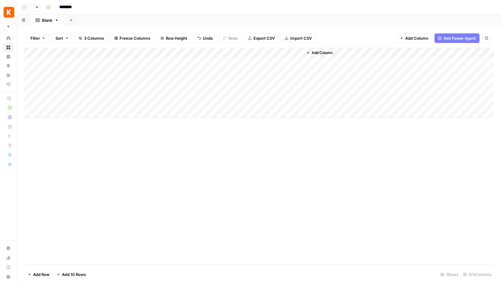
click at [255, 56] on div "Add Column" at bounding box center [258, 83] width 469 height 70
click at [253, 66] on input "New Column" at bounding box center [252, 67] width 61 height 6
type input "["
type input "{Brand Kit}"
click at [334, 175] on div "Add Column" at bounding box center [258, 156] width 469 height 217
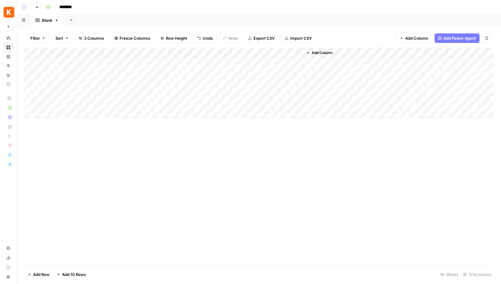
click at [241, 62] on div "Add Column" at bounding box center [258, 83] width 469 height 70
type textarea "**********"
click at [308, 182] on div "Add Column" at bounding box center [258, 156] width 469 height 217
click at [322, 52] on span "Add Column" at bounding box center [322, 52] width 21 height 5
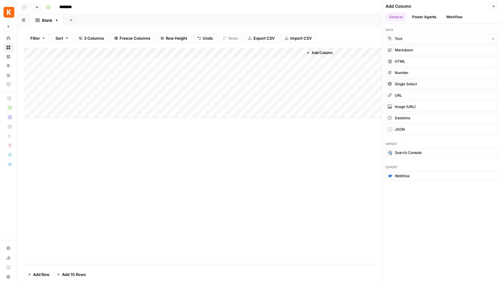
click at [406, 35] on button "Text" at bounding box center [441, 39] width 112 height 10
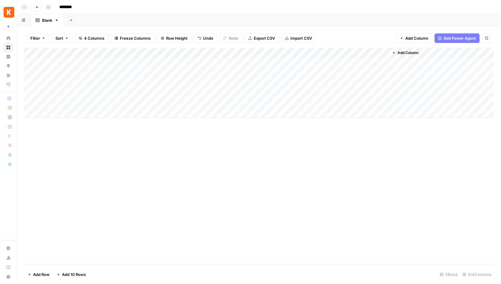
click at [339, 50] on div "Add Column" at bounding box center [258, 83] width 469 height 70
click at [330, 64] on input "New Column" at bounding box center [338, 67] width 61 height 6
type input "[WORKFLOW]"
click at [406, 204] on div "Add Column" at bounding box center [258, 156] width 469 height 217
click at [401, 51] on span "Add Column" at bounding box center [407, 52] width 21 height 5
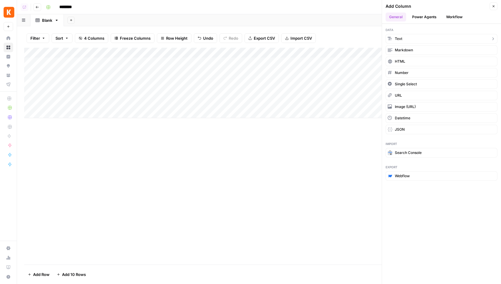
click at [419, 41] on button "Text" at bounding box center [441, 39] width 112 height 10
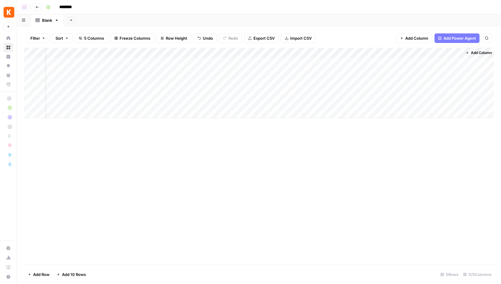
scroll to position [0, 14]
click at [388, 55] on div "Add Column" at bounding box center [258, 83] width 469 height 70
click at [406, 67] on input "New Column" at bounding box center [410, 67] width 61 height 6
type input "[BRIEF - Analysis]"
click at [345, 156] on div "Add Column" at bounding box center [258, 156] width 469 height 217
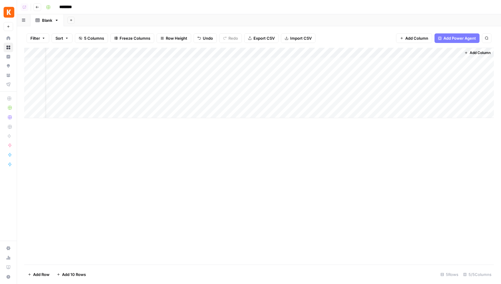
scroll to position [0, 0]
click at [67, 65] on div "Add Column" at bounding box center [258, 83] width 469 height 70
click at [161, 60] on div "Add Column" at bounding box center [258, 83] width 469 height 70
click at [149, 62] on div "Add Column" at bounding box center [258, 83] width 469 height 70
click at [149, 62] on textarea "**********" at bounding box center [178, 63] width 95 height 8
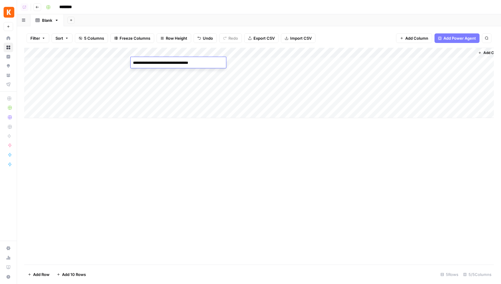
drag, startPoint x: 194, startPoint y: 62, endPoint x: 135, endPoint y: 61, distance: 58.7
click at [135, 61] on textarea "**********" at bounding box center [178, 63] width 95 height 8
click at [198, 63] on textarea "**********" at bounding box center [178, 63] width 95 height 8
click at [201, 63] on textarea "**********" at bounding box center [178, 63] width 95 height 8
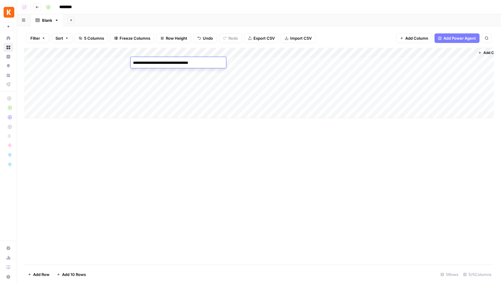
drag, startPoint x: 203, startPoint y: 63, endPoint x: 196, endPoint y: 63, distance: 7.5
click at [196, 63] on textarea "**********" at bounding box center [178, 63] width 95 height 8
click at [171, 63] on textarea "**********" at bounding box center [178, 63] width 95 height 8
click at [253, 61] on div "Add Column" at bounding box center [258, 83] width 469 height 70
click at [246, 63] on div "Add Column" at bounding box center [258, 83] width 469 height 70
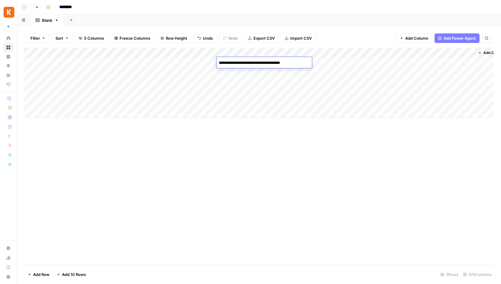
click at [259, 61] on textarea "**********" at bounding box center [263, 63] width 95 height 8
drag, startPoint x: 296, startPoint y: 63, endPoint x: 222, endPoint y: 64, distance: 73.6
click at [222, 64] on textarea "**********" at bounding box center [263, 63] width 95 height 8
click at [345, 62] on div "Add Column" at bounding box center [258, 83] width 469 height 70
click at [179, 54] on div "Add Column" at bounding box center [258, 83] width 469 height 70
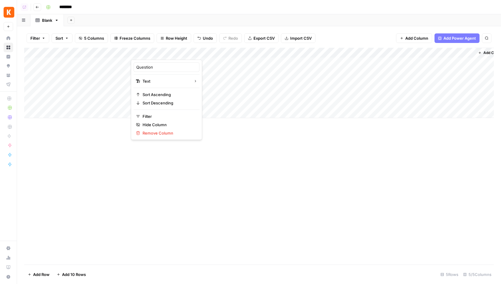
click at [162, 70] on div "Question" at bounding box center [167, 67] width 66 height 10
type input "Question [optional]"
click at [240, 151] on div "Add Column" at bounding box center [258, 156] width 469 height 217
click at [411, 63] on div "Add Column" at bounding box center [258, 83] width 469 height 70
click at [260, 65] on div "Add Column" at bounding box center [258, 83] width 469 height 70
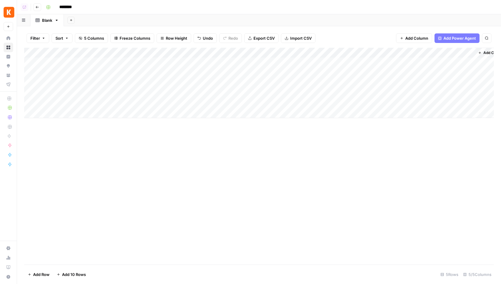
click at [100, 61] on div "Add Column" at bounding box center [258, 83] width 469 height 70
click at [267, 61] on div "Add Column" at bounding box center [258, 83] width 469 height 70
click at [337, 54] on div "Add Column" at bounding box center [258, 83] width 469 height 70
click at [484, 52] on span "Add Column" at bounding box center [493, 52] width 21 height 5
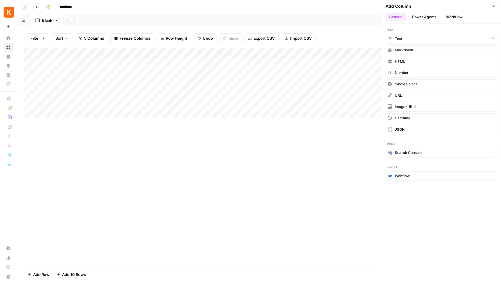
click at [428, 35] on button "Text" at bounding box center [441, 39] width 112 height 10
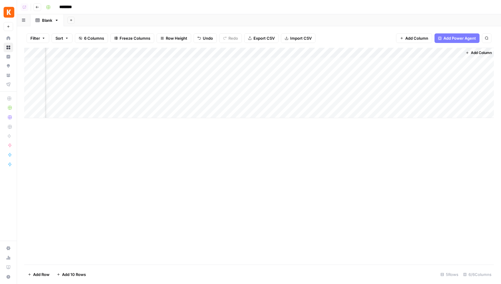
scroll to position [0, 100]
drag, startPoint x: 411, startPoint y: 53, endPoint x: 256, endPoint y: 51, distance: 155.3
click at [256, 51] on div "Add Column" at bounding box center [258, 83] width 469 height 70
click at [242, 50] on div "Add Column" at bounding box center [258, 83] width 469 height 70
click at [234, 63] on div "New Column" at bounding box center [238, 67] width 66 height 10
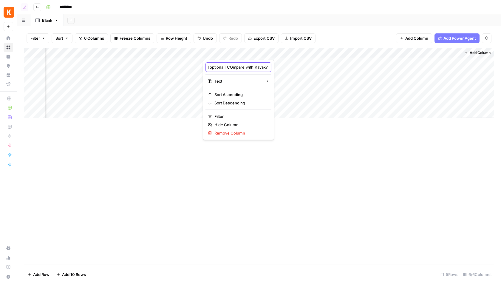
scroll to position [0, 14]
click at [217, 67] on input "[optional] COmpare with Kayak?" at bounding box center [238, 67] width 61 height 6
type input "[optional] Compare with Kayak?"
click at [256, 61] on div "Add Column" at bounding box center [258, 83] width 469 height 70
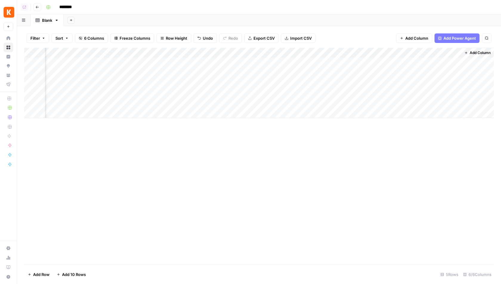
click at [254, 61] on div "Add Column" at bounding box center [258, 83] width 469 height 70
type textarea "**********"
click at [256, 150] on div "Add Column" at bounding box center [258, 156] width 469 height 217
click at [225, 176] on div "Add Column" at bounding box center [258, 156] width 469 height 217
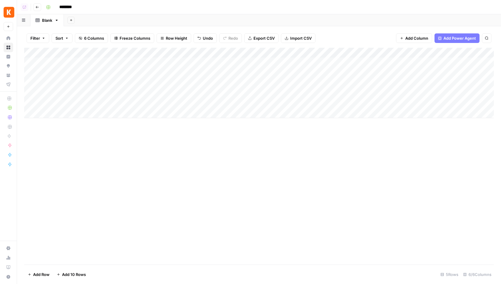
click at [105, 17] on div "Add Sheet" at bounding box center [282, 20] width 437 height 12
click at [65, 9] on input "********" at bounding box center [73, 7] width 33 height 10
type input "**********"
click at [101, 21] on div "Add Sheet" at bounding box center [282, 20] width 437 height 12
click at [205, 64] on div "Add Column" at bounding box center [258, 83] width 469 height 70
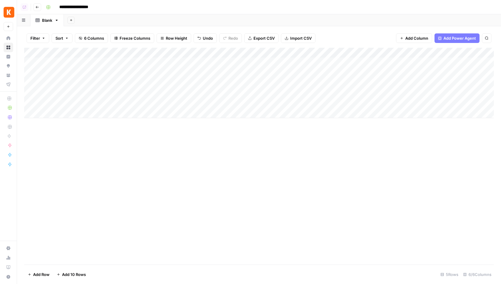
click at [205, 64] on div "Add Column" at bounding box center [258, 83] width 469 height 70
drag, startPoint x: 202, startPoint y: 64, endPoint x: 109, endPoint y: 64, distance: 92.7
click at [109, 64] on body "**********" at bounding box center [250, 142] width 501 height 284
type textarea "**********"
click at [421, 72] on div "Add Column" at bounding box center [258, 83] width 469 height 70
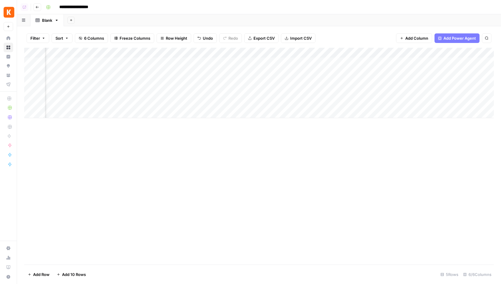
scroll to position [0, 100]
click at [475, 52] on span "Add Column" at bounding box center [479, 52] width 21 height 5
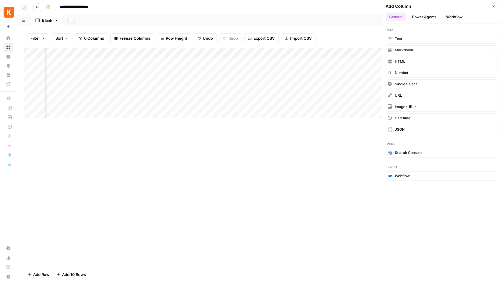
click at [460, 16] on button "Workflow" at bounding box center [454, 17] width 24 height 9
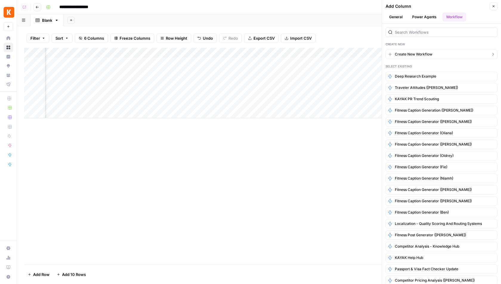
click at [411, 55] on span "Create New Workflow" at bounding box center [414, 54] width 38 height 5
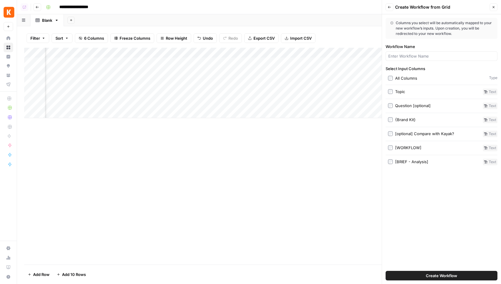
click at [412, 59] on div at bounding box center [441, 56] width 112 height 10
click at [398, 56] on input "Workflow Name" at bounding box center [441, 56] width 106 height 6
type input "Sample"
click at [431, 271] on button "Create Workflow" at bounding box center [441, 276] width 112 height 10
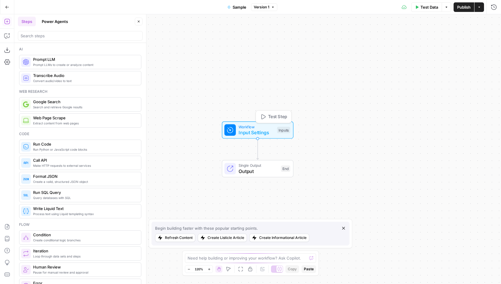
click at [257, 132] on span "Input Settings" at bounding box center [255, 132] width 35 height 7
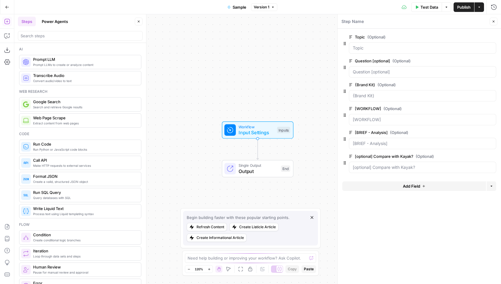
click at [492, 108] on icon "button" at bounding box center [492, 108] width 3 height 3
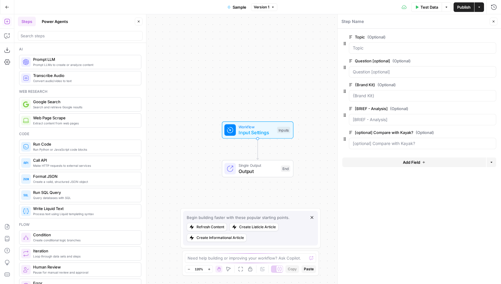
click at [492, 108] on icon "button" at bounding box center [492, 108] width 3 height 3
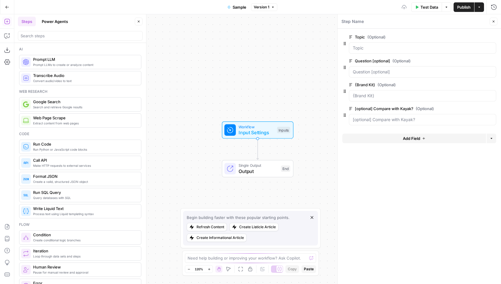
click at [492, 108] on icon "button" at bounding box center [492, 108] width 3 height 3
click at [495, 20] on button "Close" at bounding box center [493, 22] width 8 height 8
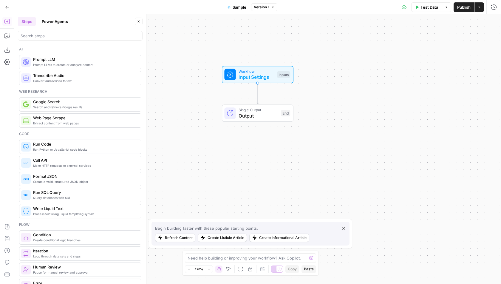
drag, startPoint x: 287, startPoint y: 94, endPoint x: 287, endPoint y: 38, distance: 55.4
click at [287, 38] on div "Workflow Input Settings Inputs Single Output Output End" at bounding box center [257, 148] width 486 height 269
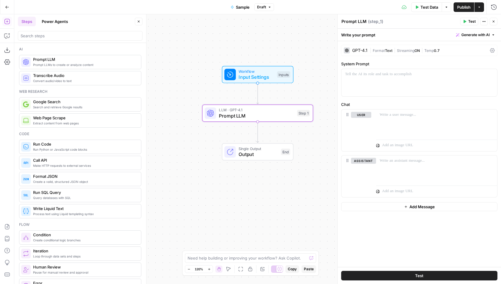
click at [477, 30] on div "Write your prompt Generate with AI" at bounding box center [418, 35] width 163 height 12
click at [472, 35] on span "Generate with AI" at bounding box center [475, 34] width 28 height 5
click at [463, 50] on span "Generate" at bounding box center [468, 48] width 44 height 6
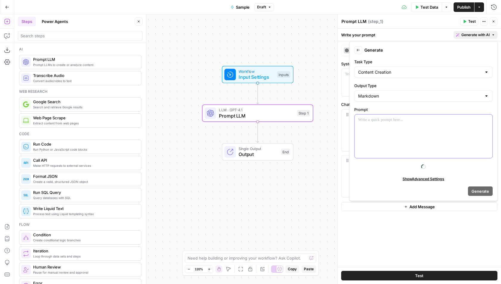
click at [391, 146] on div at bounding box center [423, 136] width 138 height 44
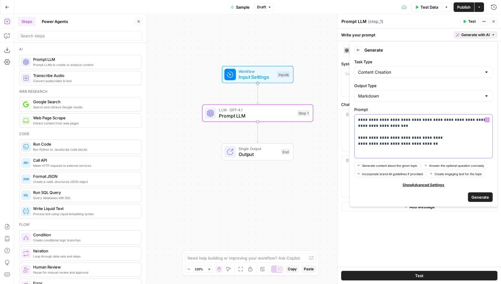
click at [444, 145] on div "**********" at bounding box center [423, 136] width 138 height 44
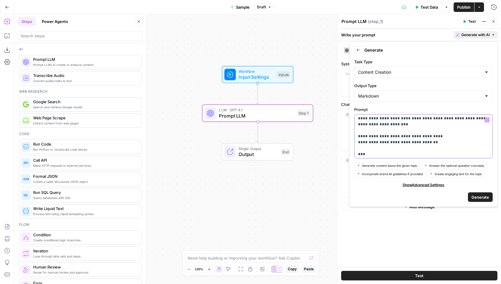
drag, startPoint x: 428, startPoint y: 137, endPoint x: 360, endPoint y: 137, distance: 68.3
click at [360, 137] on p "**********" at bounding box center [423, 139] width 131 height 48
copy p "**********"
click at [368, 153] on p "**********" at bounding box center [423, 139] width 131 height 48
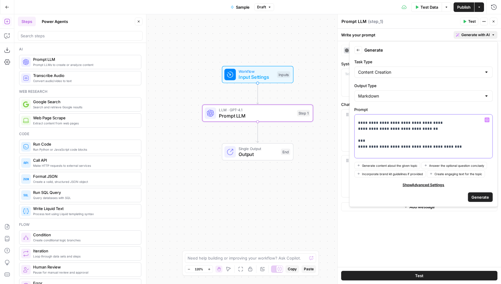
click at [388, 140] on p "**********" at bounding box center [423, 129] width 131 height 54
click at [405, 140] on p "**********" at bounding box center [423, 126] width 131 height 60
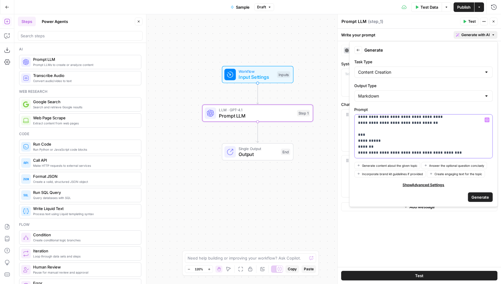
click at [469, 150] on p "**********" at bounding box center [423, 129] width 131 height 66
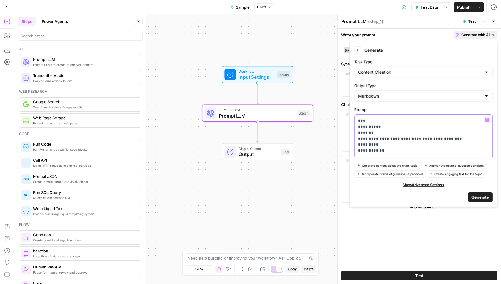
scroll to position [34, 0]
click at [391, 145] on p "**********" at bounding box center [423, 124] width 131 height 83
click at [391, 145] on div at bounding box center [423, 136] width 138 height 44
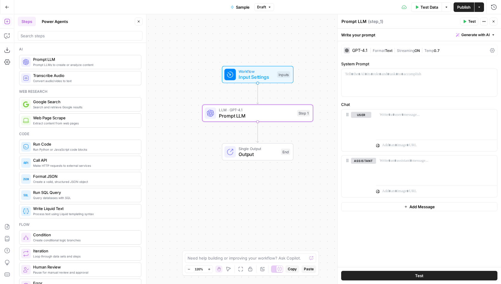
click at [430, 36] on div "Write your prompt Generate with AI" at bounding box center [418, 35] width 163 height 12
click at [466, 9] on span "Publish" at bounding box center [463, 7] width 13 height 6
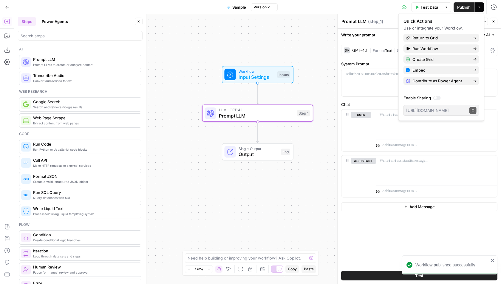
click at [9, 4] on button "Go Back" at bounding box center [7, 7] width 11 height 11
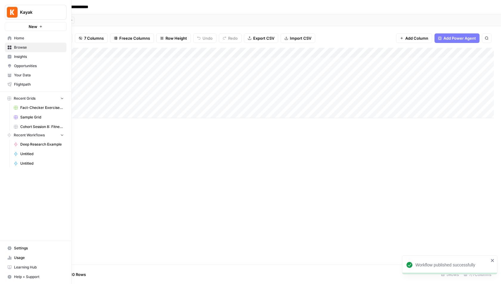
click at [8, 40] on icon at bounding box center [9, 38] width 4 height 4
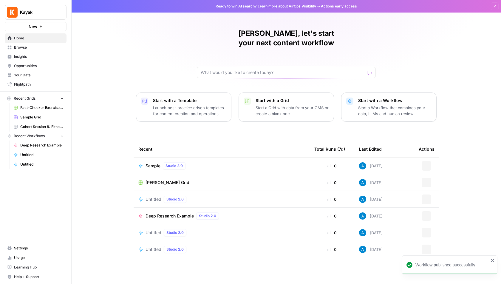
click at [13, 46] on link "Browse" at bounding box center [36, 48] width 62 height 10
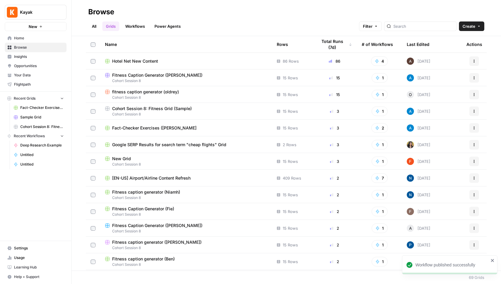
click at [98, 27] on link "All" at bounding box center [94, 26] width 12 height 10
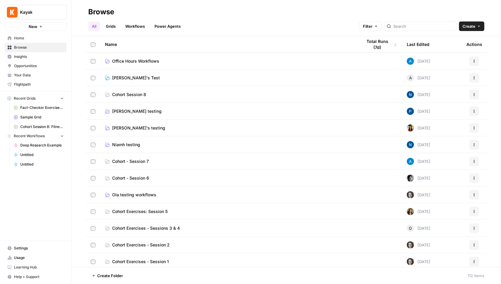
click at [126, 112] on span "Pauline testing" at bounding box center [136, 111] width 49 height 6
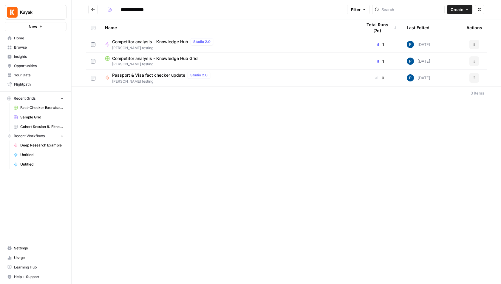
click at [148, 44] on span "Competitor analysis - Knowledge Hub" at bounding box center [150, 42] width 76 height 6
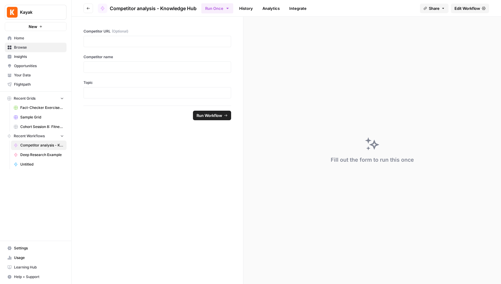
click at [471, 10] on span "Edit Workflow" at bounding box center [467, 8] width 26 height 6
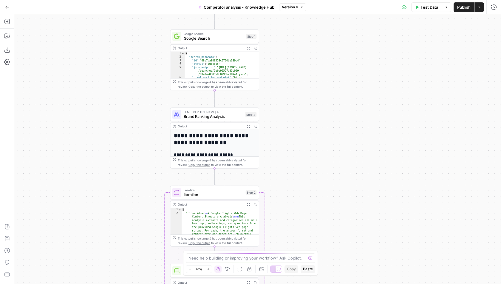
drag, startPoint x: 296, startPoint y: 68, endPoint x: 299, endPoint y: 128, distance: 60.3
click at [299, 128] on div "**********" at bounding box center [257, 148] width 486 height 269
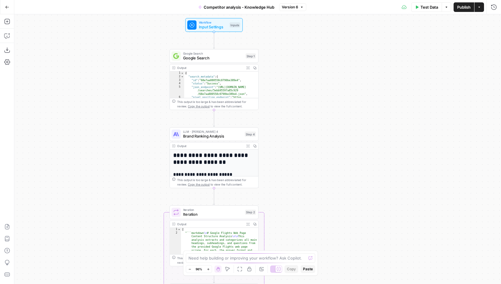
drag, startPoint x: 281, startPoint y: 51, endPoint x: 279, endPoint y: 78, distance: 26.6
click at [279, 78] on div "**********" at bounding box center [257, 148] width 486 height 269
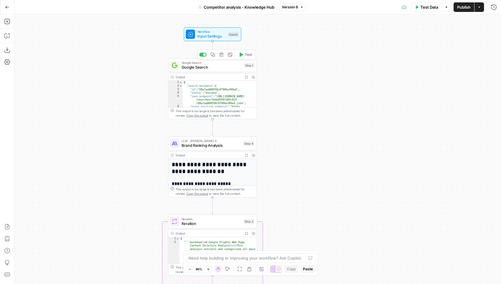
click at [221, 65] on span "Google Search" at bounding box center [212, 67] width 60 height 6
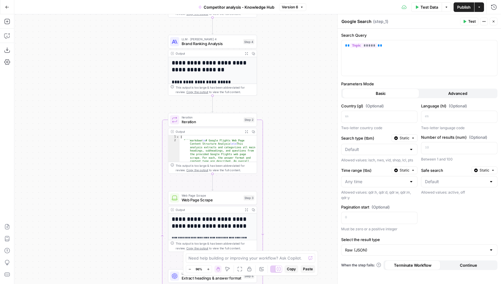
drag, startPoint x: 301, startPoint y: 134, endPoint x: 301, endPoint y: 31, distance: 103.1
click at [301, 31] on div "**********" at bounding box center [257, 148] width 486 height 269
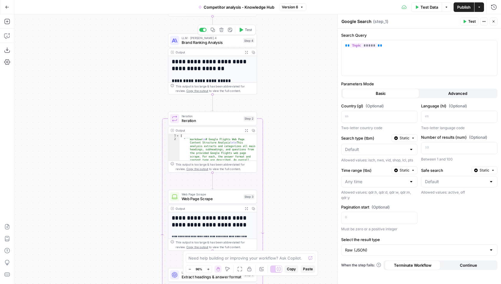
click at [228, 41] on span "Brand Ranking Analysis" at bounding box center [211, 43] width 59 height 6
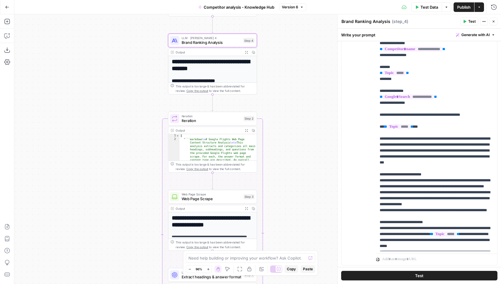
scroll to position [103, 0]
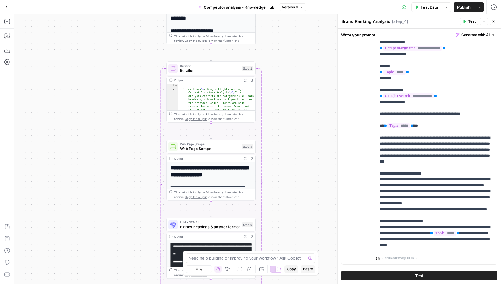
drag, startPoint x: 283, startPoint y: 182, endPoint x: 281, endPoint y: 131, distance: 51.0
click at [281, 131] on div "**********" at bounding box center [257, 148] width 486 height 269
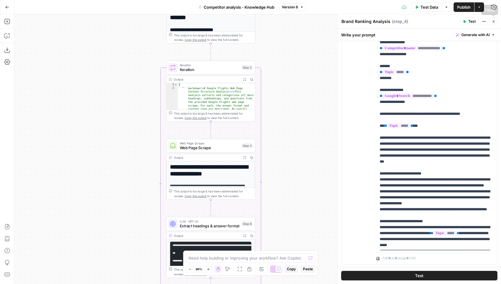
click at [491, 21] on button "Close" at bounding box center [493, 22] width 8 height 8
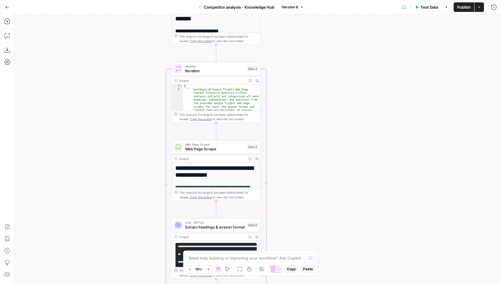
drag, startPoint x: 295, startPoint y: 111, endPoint x: 313, endPoint y: 166, distance: 57.1
click at [313, 166] on div "**********" at bounding box center [257, 148] width 486 height 269
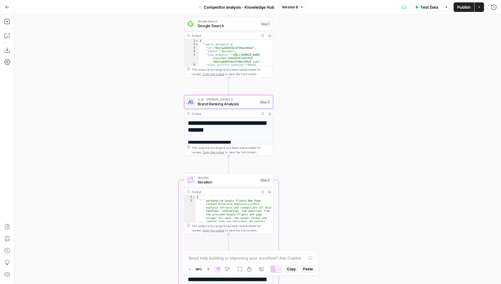
drag, startPoint x: 321, startPoint y: 100, endPoint x: 321, endPoint y: 176, distance: 76.9
click at [321, 176] on div "**********" at bounding box center [257, 148] width 486 height 269
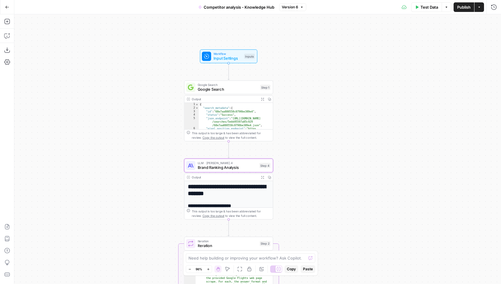
drag, startPoint x: 313, startPoint y: 117, endPoint x: 313, endPoint y: 165, distance: 47.7
click at [313, 165] on div "**********" at bounding box center [257, 148] width 486 height 269
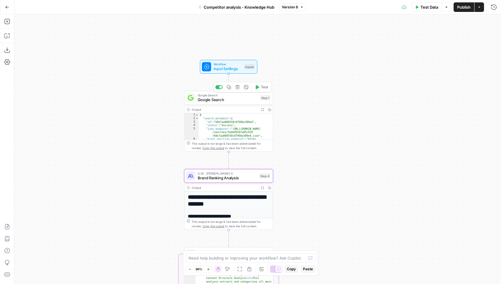
click at [238, 102] on span "Google Search" at bounding box center [228, 100] width 60 height 6
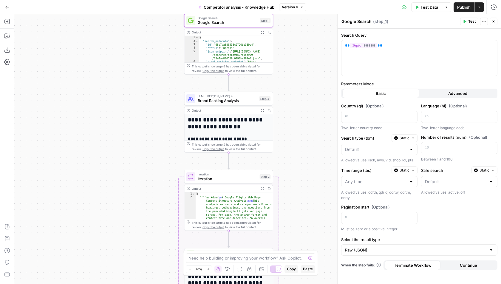
drag, startPoint x: 291, startPoint y: 162, endPoint x: 291, endPoint y: 78, distance: 83.8
click at [291, 78] on div "**********" at bounding box center [257, 148] width 486 height 269
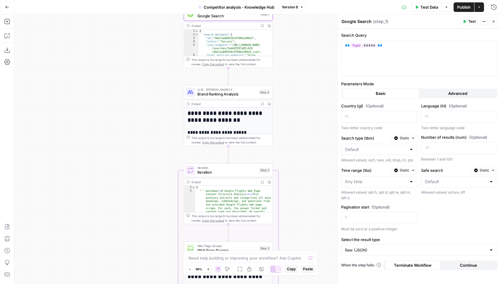
drag, startPoint x: 299, startPoint y: 143, endPoint x: 290, endPoint y: 52, distance: 91.4
click at [290, 52] on div "**********" at bounding box center [257, 148] width 486 height 269
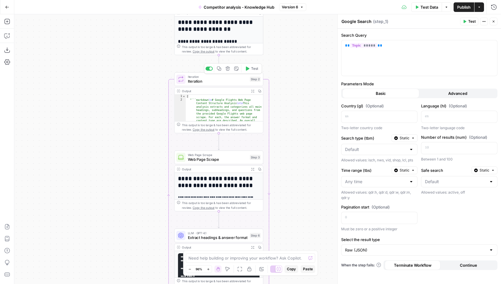
click at [226, 80] on span "Iteration" at bounding box center [218, 81] width 60 height 6
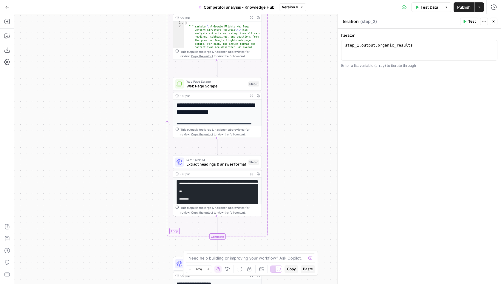
drag, startPoint x: 320, startPoint y: 143, endPoint x: 318, endPoint y: 68, distance: 74.5
click at [318, 68] on div "**********" at bounding box center [257, 148] width 486 height 269
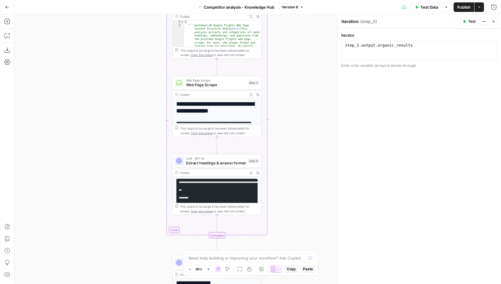
click at [495, 21] on icon "button" at bounding box center [494, 22] width 4 height 4
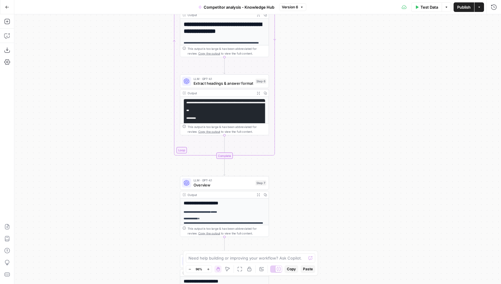
drag, startPoint x: 358, startPoint y: 105, endPoint x: 365, endPoint y: 32, distance: 73.3
click at [365, 33] on div "**********" at bounding box center [257, 148] width 486 height 269
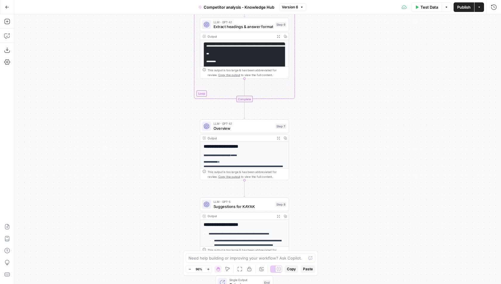
drag, startPoint x: 323, startPoint y: 140, endPoint x: 344, endPoint y: 85, distance: 59.5
click at [344, 84] on div "**********" at bounding box center [257, 148] width 486 height 269
click at [250, 128] on span "Overview" at bounding box center [245, 128] width 60 height 6
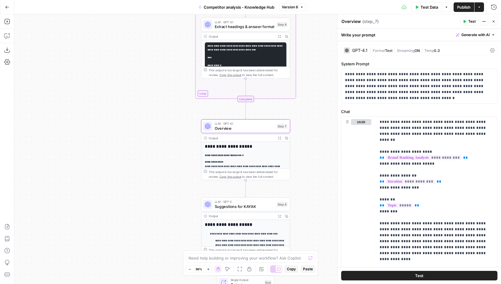
click at [493, 20] on icon "button" at bounding box center [494, 22] width 4 height 4
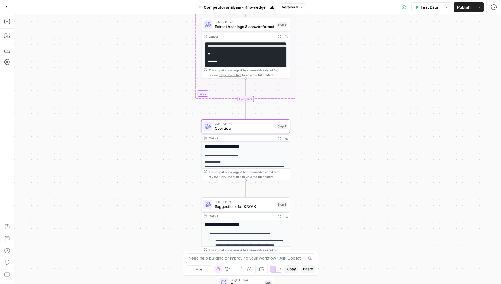
drag, startPoint x: 358, startPoint y: 50, endPoint x: 349, endPoint y: 170, distance: 120.4
click at [349, 170] on div "**********" at bounding box center [257, 148] width 486 height 269
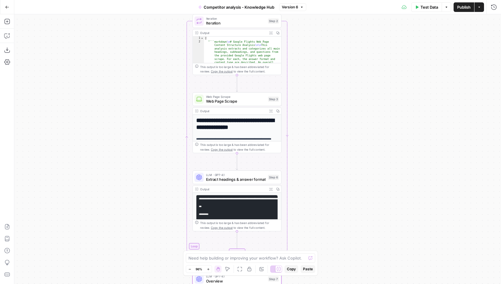
drag, startPoint x: 301, startPoint y: 78, endPoint x: 300, endPoint y: 185, distance: 106.4
click at [301, 186] on div "**********" at bounding box center [257, 148] width 486 height 269
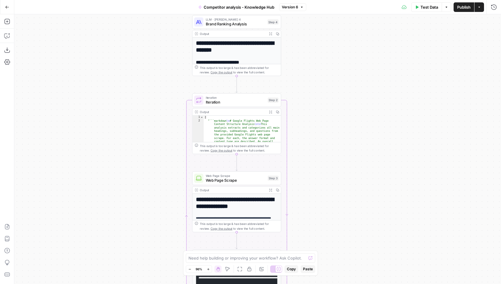
drag, startPoint x: 301, startPoint y: 63, endPoint x: 300, endPoint y: 141, distance: 78.7
click at [300, 141] on div "**********" at bounding box center [257, 148] width 486 height 269
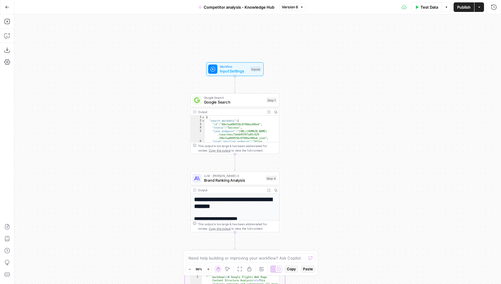
drag, startPoint x: 303, startPoint y: 91, endPoint x: 302, endPoint y: 168, distance: 77.5
click at [302, 168] on div "**********" at bounding box center [257, 148] width 486 height 269
click at [233, 99] on span "Google Search" at bounding box center [234, 102] width 60 height 6
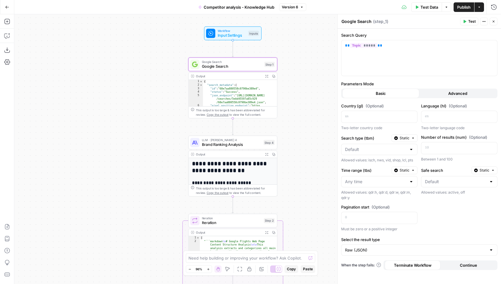
drag, startPoint x: 293, startPoint y: 175, endPoint x: 276, endPoint y: 73, distance: 104.0
click at [276, 73] on div "**********" at bounding box center [257, 148] width 486 height 269
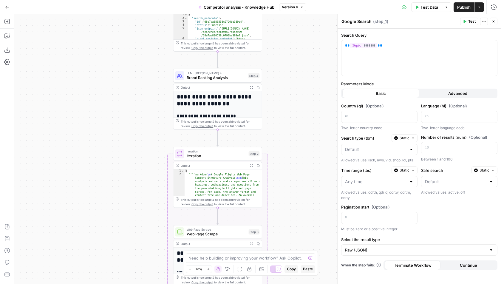
click at [229, 73] on span "LLM · Claude Sonnet 4" at bounding box center [216, 73] width 59 height 4
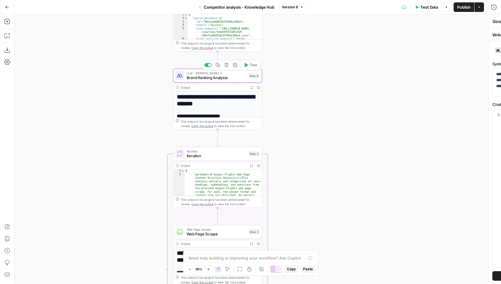
type textarea "Brand Ranking Analysis"
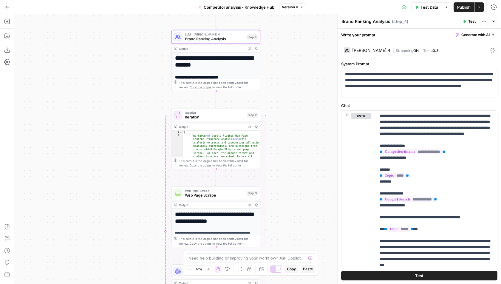
drag, startPoint x: 309, startPoint y: 156, endPoint x: 304, endPoint y: 72, distance: 84.2
click at [304, 72] on div "**********" at bounding box center [257, 148] width 486 height 269
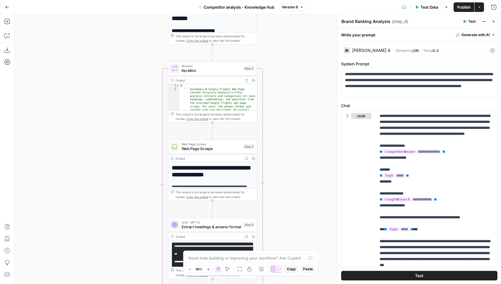
drag, startPoint x: 314, startPoint y: 159, endPoint x: 312, endPoint y: 72, distance: 86.8
click at [312, 72] on div "**********" at bounding box center [257, 148] width 486 height 269
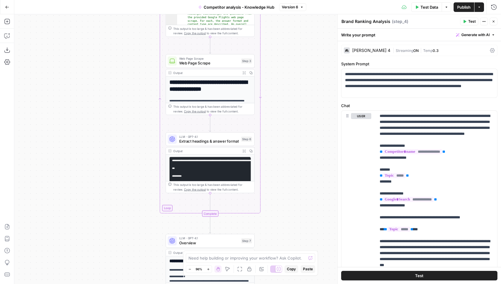
click at [226, 139] on span "Extract headings & answer format" at bounding box center [209, 141] width 60 height 6
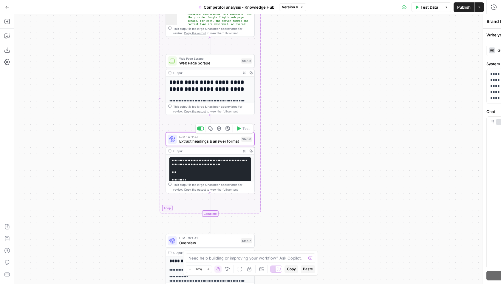
type textarea "Extract headings & answer format"
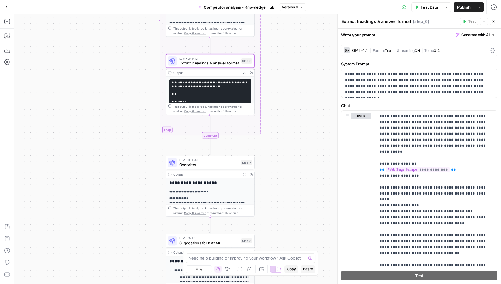
drag, startPoint x: 288, startPoint y: 173, endPoint x: 287, endPoint y: 73, distance: 100.2
click at [287, 73] on div "**********" at bounding box center [257, 148] width 486 height 269
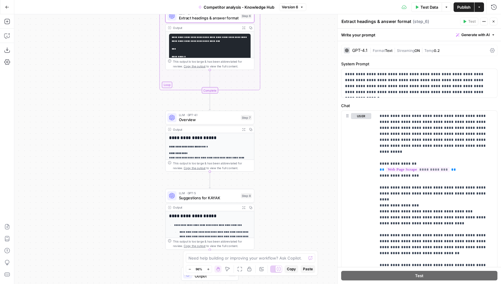
drag, startPoint x: 266, startPoint y: 144, endPoint x: 266, endPoint y: 80, distance: 64.7
click at [266, 80] on div "**********" at bounding box center [257, 148] width 486 height 269
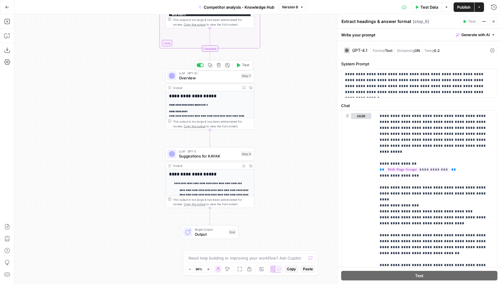
click at [208, 80] on div "LLM · GPT-4.1 Overview Step 7 Copy step Delete step Add Note Test" at bounding box center [209, 76] width 89 height 14
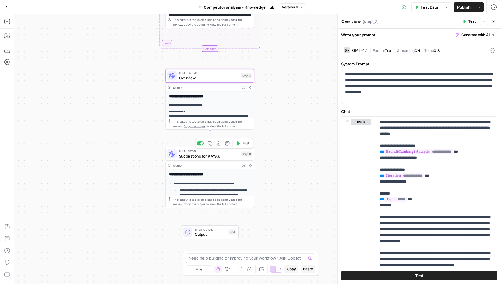
click at [224, 154] on span "Suggestions for KAYAK" at bounding box center [209, 156] width 60 height 6
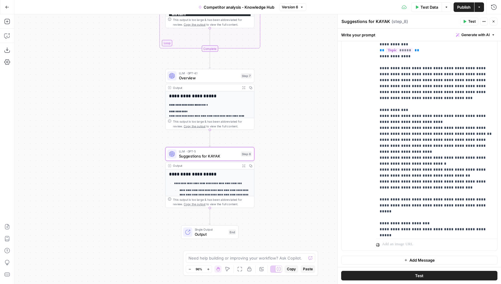
scroll to position [29, 0]
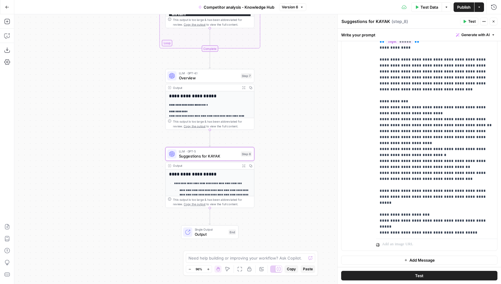
click at [492, 21] on icon "button" at bounding box center [494, 22] width 4 height 4
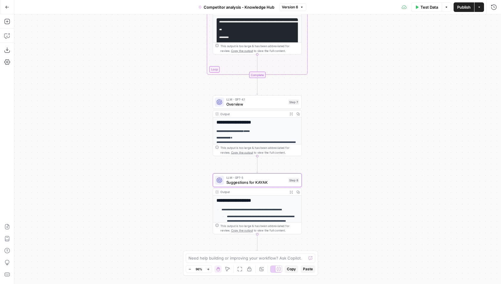
drag, startPoint x: 103, startPoint y: 68, endPoint x: 150, endPoint y: 95, distance: 54.6
click at [150, 95] on div "**********" at bounding box center [257, 148] width 486 height 269
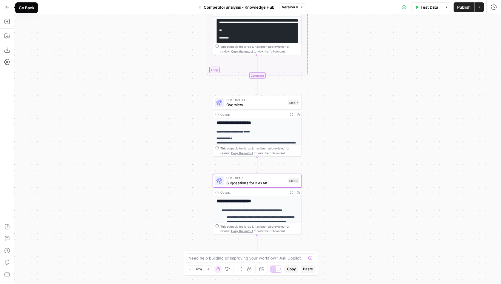
click at [3, 6] on button "Go Back" at bounding box center [7, 7] width 11 height 11
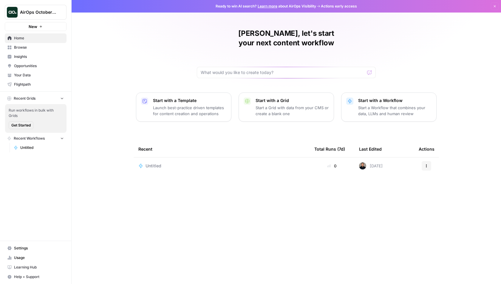
click at [23, 49] on span "Browse" at bounding box center [39, 47] width 50 height 5
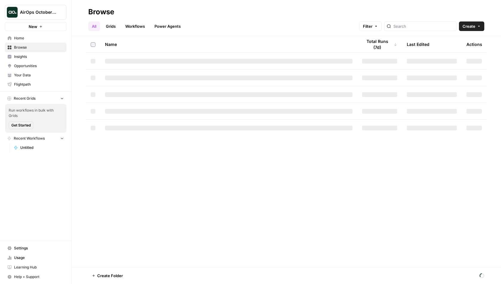
click at [110, 24] on link "Grids" at bounding box center [110, 26] width 17 height 10
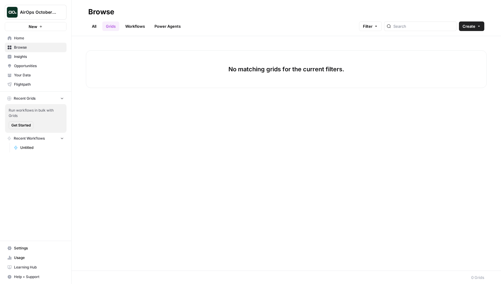
click at [38, 12] on span "AirOps October Cohort" at bounding box center [38, 12] width 36 height 6
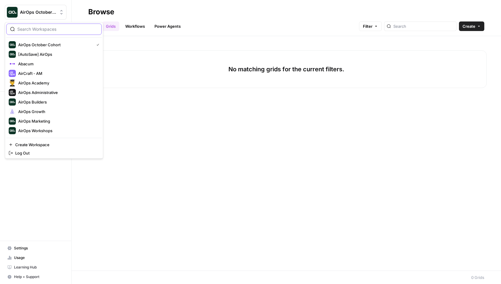
click at [37, 26] on input "search" at bounding box center [57, 29] width 80 height 6
type input "kayak"
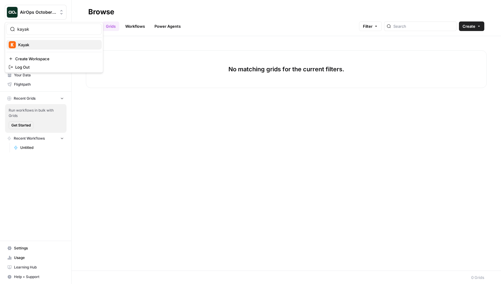
click at [38, 43] on span "Kayak" at bounding box center [57, 45] width 79 height 6
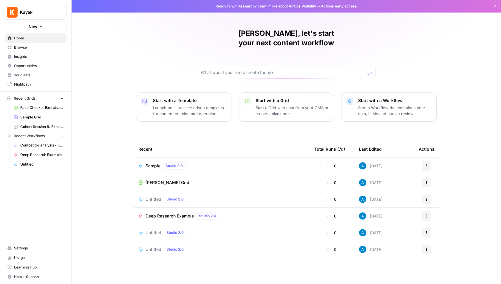
click at [49, 51] on link "Browse" at bounding box center [36, 48] width 62 height 10
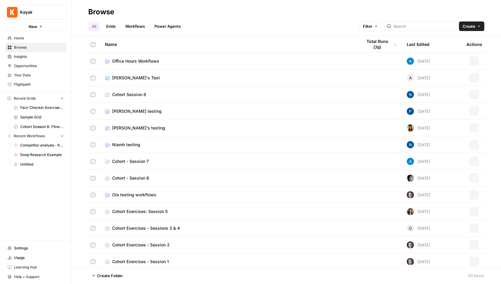
click at [112, 26] on link "Grids" at bounding box center [110, 26] width 17 height 10
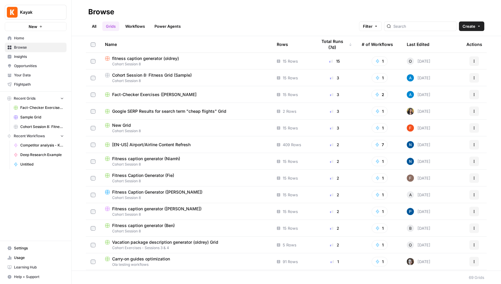
scroll to position [51, 0]
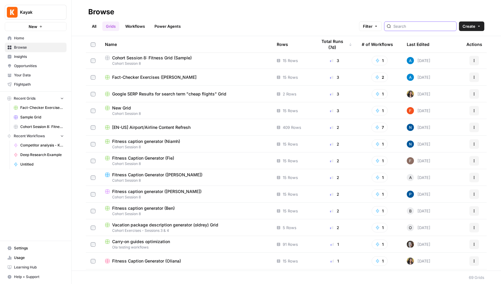
click at [427, 27] on input "search" at bounding box center [423, 26] width 61 height 6
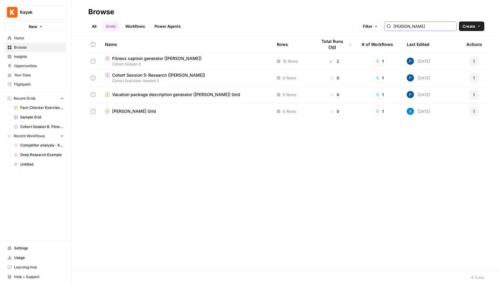
click at [412, 25] on input "[PERSON_NAME]" at bounding box center [423, 26] width 61 height 6
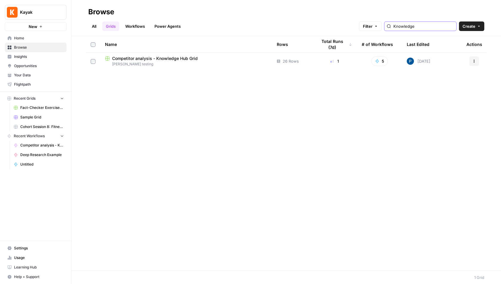
type input "Knowledge"
click at [181, 61] on span "Competitor analysis - Knowledge Hub Grid" at bounding box center [155, 58] width 86 height 6
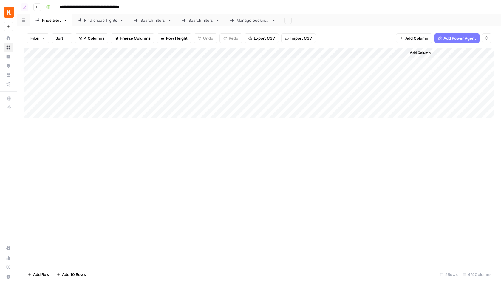
click at [419, 53] on span "Add Column" at bounding box center [420, 52] width 21 height 5
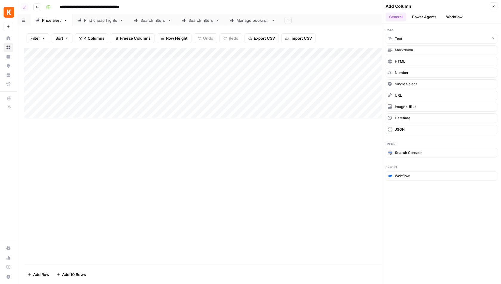
click at [408, 41] on button "Text" at bounding box center [441, 39] width 112 height 10
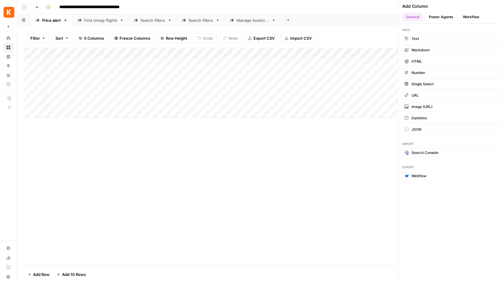
scroll to position [0, 26]
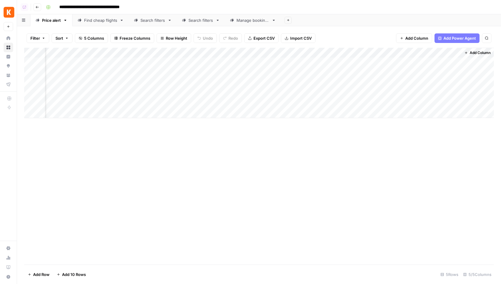
click at [397, 51] on div "Add Column" at bounding box center [258, 83] width 469 height 70
click at [395, 68] on input "New Column" at bounding box center [410, 67] width 61 height 6
type input "[BRIEF] OUTPUT"
click at [467, 181] on div "Add Column" at bounding box center [258, 156] width 469 height 217
click at [256, 153] on div "Add Column" at bounding box center [258, 156] width 469 height 217
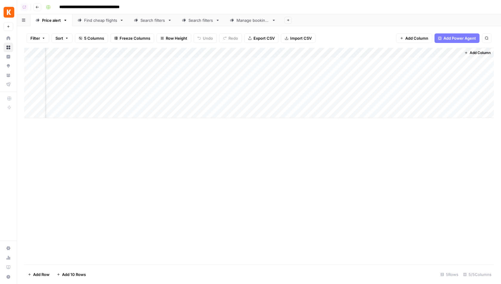
click at [468, 54] on button "Add Column" at bounding box center [477, 53] width 31 height 8
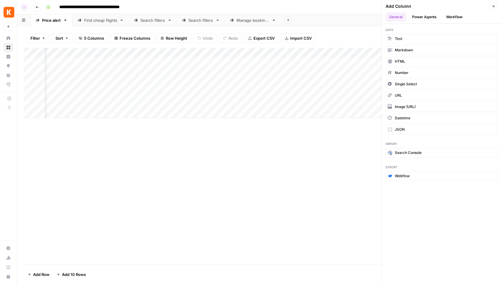
click at [455, 17] on button "Workflow" at bounding box center [454, 17] width 24 height 9
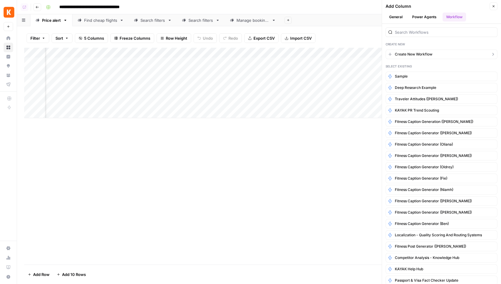
click at [407, 55] on span "Create New Workflow" at bounding box center [414, 54] width 38 height 5
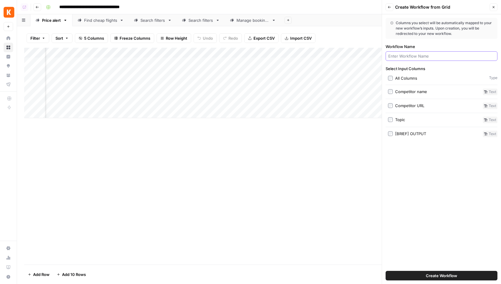
click at [404, 53] on input "Workflow Name" at bounding box center [441, 56] width 106 height 6
type input "TEST"
click at [441, 276] on span "Create Workflow" at bounding box center [441, 275] width 31 height 6
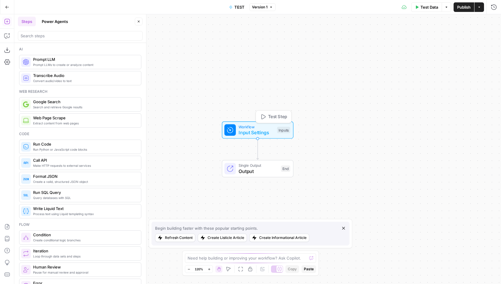
click at [267, 130] on span "Input Settings" at bounding box center [255, 132] width 35 height 7
click at [236, 133] on div "Workflow Input Settings Inputs Test Step" at bounding box center [257, 130] width 66 height 12
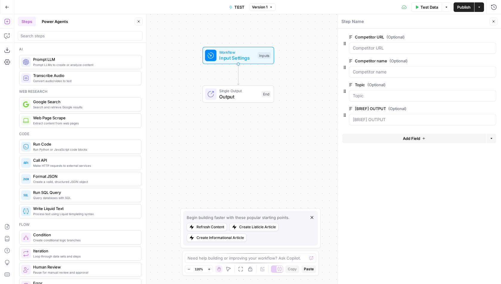
drag, startPoint x: 264, startPoint y: 106, endPoint x: 246, endPoint y: 42, distance: 66.3
click at [246, 42] on div "Workflow Input Settings Inputs Single Output Output End" at bounding box center [257, 148] width 486 height 269
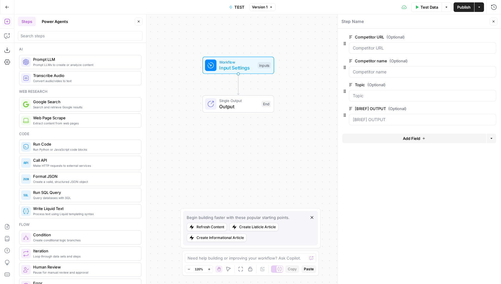
click at [492, 61] on icon "button" at bounding box center [492, 60] width 3 height 3
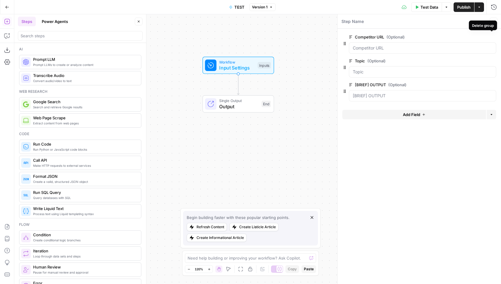
click at [493, 39] on button "Delete group" at bounding box center [492, 36] width 7 height 7
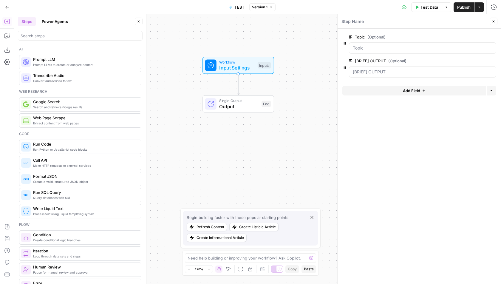
click at [492, 60] on icon "button" at bounding box center [492, 60] width 3 height 3
click at [44, 35] on input "search" at bounding box center [80, 36] width 119 height 6
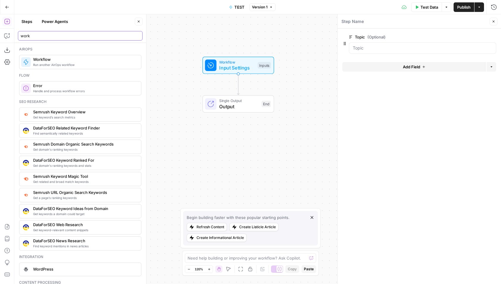
type input "work"
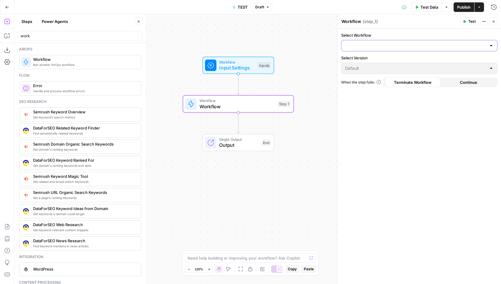
click at [376, 47] on input "Select Workflow" at bounding box center [415, 46] width 141 height 6
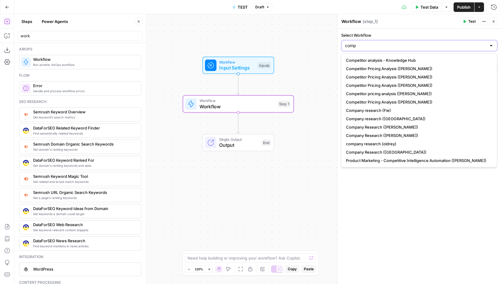
type input "comp"
click at [388, 60] on span "Competitor analysis - Knowledge Hub" at bounding box center [418, 60] width 144 height 6
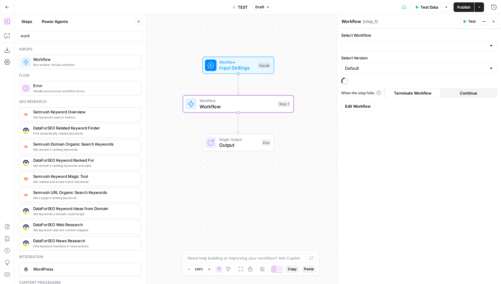
type input "Competitor analysis - Knowledge Hub"
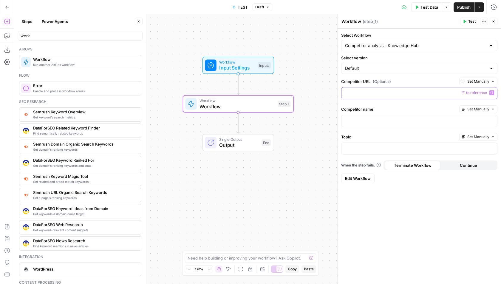
click at [385, 92] on p at bounding box center [419, 93] width 148 height 6
click at [405, 102] on form "Select Workflow Competitor analysis - Knowledge Hub Select Version Default Comp…" at bounding box center [418, 108] width 163 height 158
click at [360, 149] on div at bounding box center [419, 149] width 156 height 12
click at [392, 121] on p at bounding box center [419, 120] width 148 height 6
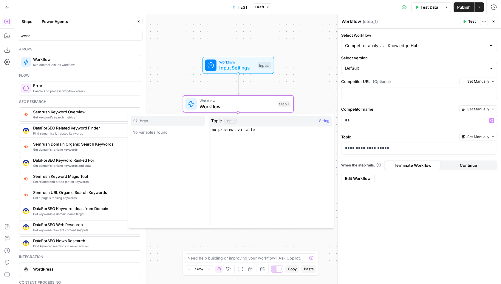
type input "bran"
click at [372, 121] on p "**" at bounding box center [419, 120] width 149 height 6
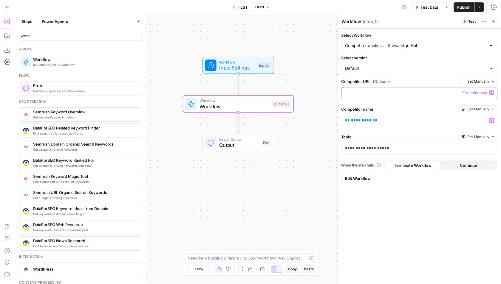
click at [357, 92] on p at bounding box center [419, 93] width 148 height 6
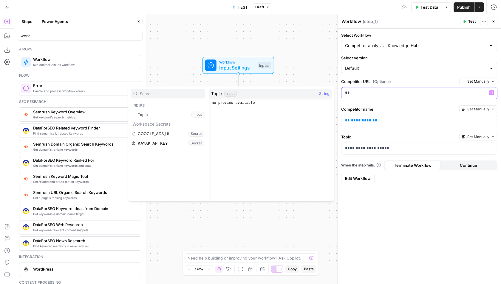
click at [385, 92] on p "**" at bounding box center [419, 93] width 149 height 6
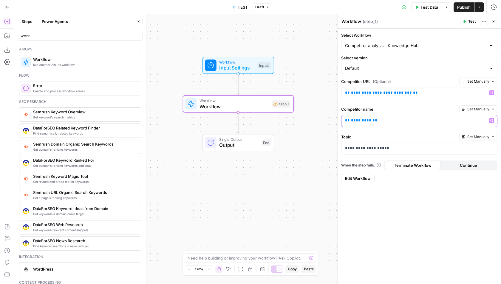
click at [366, 119] on p "** ********* **" at bounding box center [419, 120] width 149 height 6
click at [373, 134] on label "Topic" at bounding box center [399, 137] width 116 height 6
click at [395, 146] on p "**********" at bounding box center [419, 148] width 149 height 6
click at [136, 35] on input "work" at bounding box center [80, 36] width 119 height 6
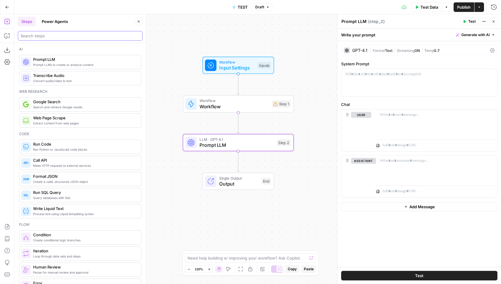
click at [69, 36] on input "search" at bounding box center [80, 36] width 119 height 6
click at [248, 91] on icon "button" at bounding box center [250, 91] width 6 height 6
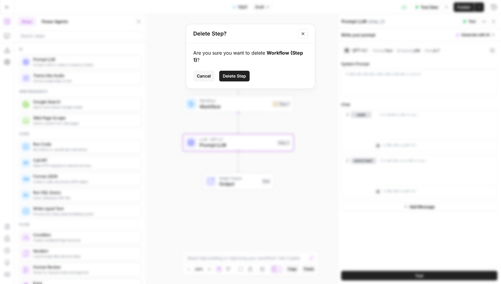
click at [240, 72] on button "Delete Step" at bounding box center [234, 76] width 30 height 11
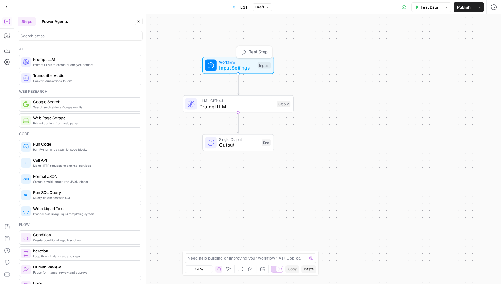
click at [232, 63] on span "Workflow" at bounding box center [236, 62] width 35 height 6
click at [474, 36] on span "edit field" at bounding box center [473, 37] width 13 height 5
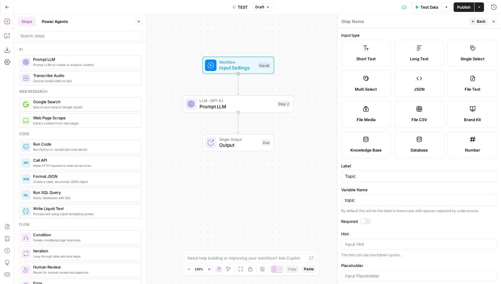
click at [363, 56] on span "Short Text" at bounding box center [365, 59] width 19 height 6
click at [348, 176] on input "Topic" at bounding box center [419, 176] width 148 height 6
type input "Y"
type input "Grid Sheet Topic"
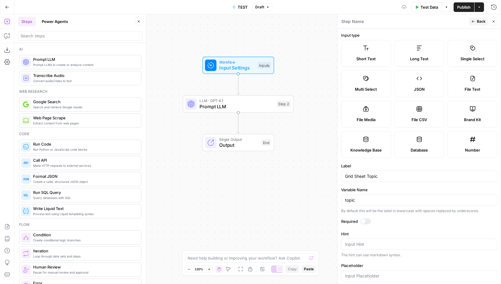
click at [388, 163] on label "Label" at bounding box center [419, 166] width 156 height 6
click at [388, 173] on input "Grid Sheet Topic" at bounding box center [419, 176] width 148 height 6
click at [495, 20] on button "Close" at bounding box center [493, 22] width 8 height 8
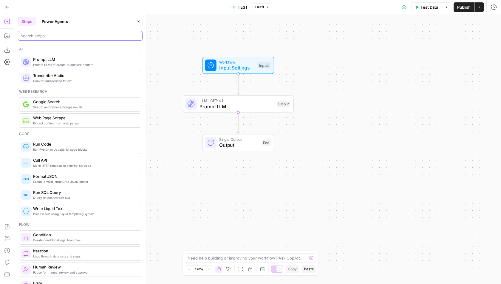
click at [63, 35] on input "search" at bounding box center [80, 36] width 119 height 6
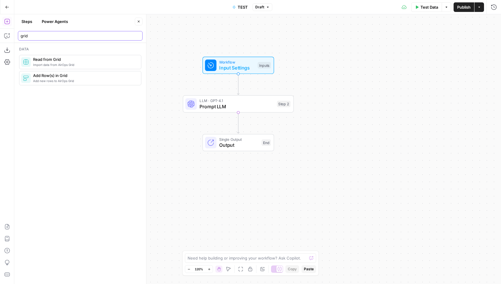
type input "grid"
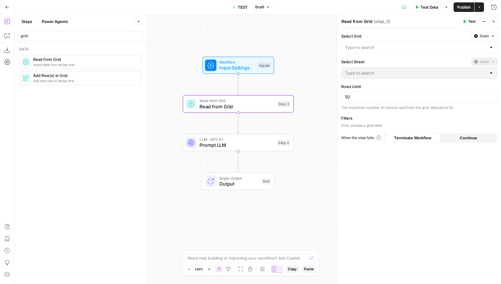
click at [359, 20] on textarea "Read from Grid" at bounding box center [356, 21] width 31 height 6
type textarea "Read the Briefs"
click at [390, 54] on div "Select Grid Static Select Sheet Static Rows Limit 50 The maximum number of rows…" at bounding box center [418, 156] width 163 height 255
click at [481, 35] on span "Static" at bounding box center [484, 35] width 10 height 5
click at [468, 64] on span "Liquid" at bounding box center [473, 62] width 34 height 6
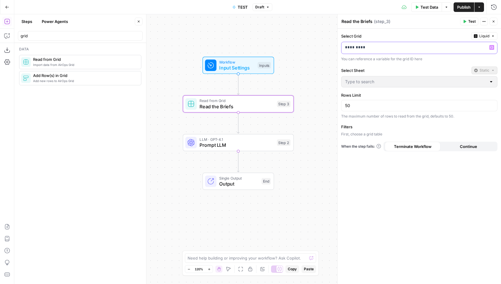
drag, startPoint x: 424, startPoint y: 47, endPoint x: 342, endPoint y: 47, distance: 82.3
click at [342, 47] on div "*********" at bounding box center [414, 48] width 146 height 12
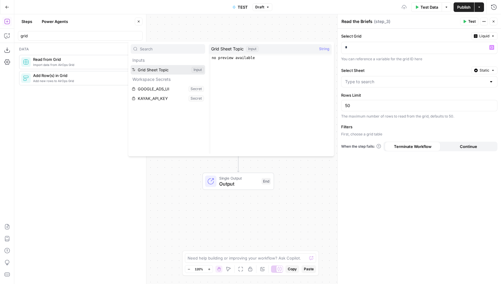
click at [153, 69] on button "Select variable Grid Sheet Topic" at bounding box center [168, 70] width 75 height 10
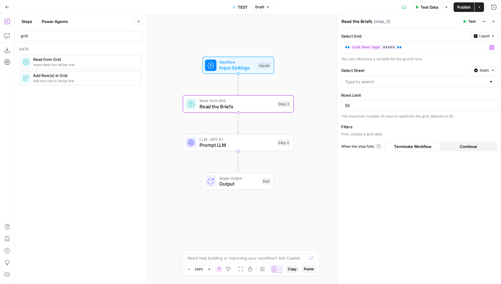
click at [245, 67] on span "Input Settings" at bounding box center [236, 67] width 35 height 7
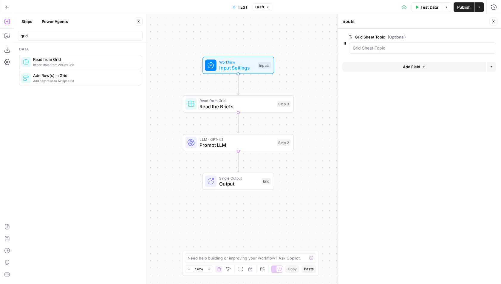
click at [432, 63] on button "Add Field" at bounding box center [414, 67] width 144 height 10
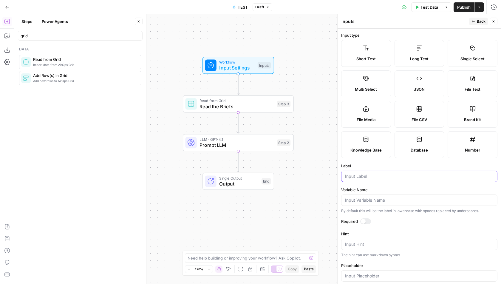
click at [364, 173] on input "Label" at bounding box center [419, 176] width 148 height 6
type input "Grid Name"
click at [478, 22] on span "Back" at bounding box center [481, 21] width 9 height 5
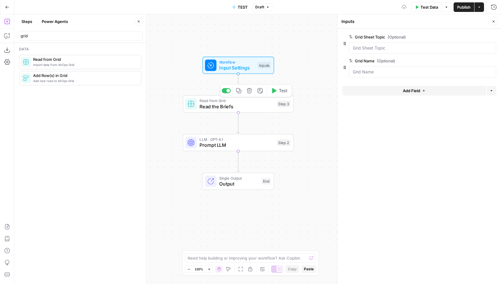
click at [243, 99] on span "Read from Grid" at bounding box center [236, 101] width 75 height 6
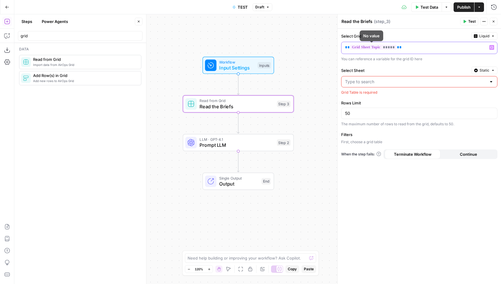
drag, startPoint x: 402, startPoint y: 46, endPoint x: 342, endPoint y: 46, distance: 59.3
click at [342, 46] on div "** ***** **" at bounding box center [414, 48] width 146 height 12
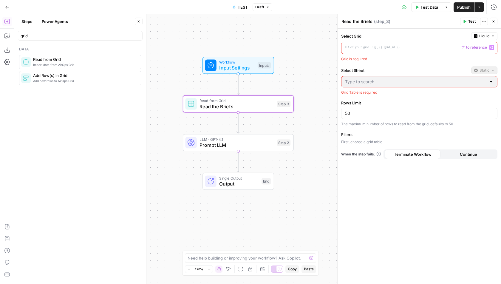
click at [253, 143] on span "Prompt LLM" at bounding box center [236, 144] width 75 height 7
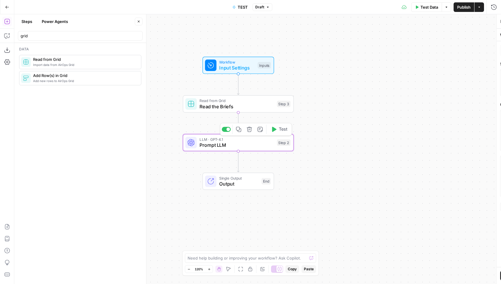
type textarea "Prompt LLM"
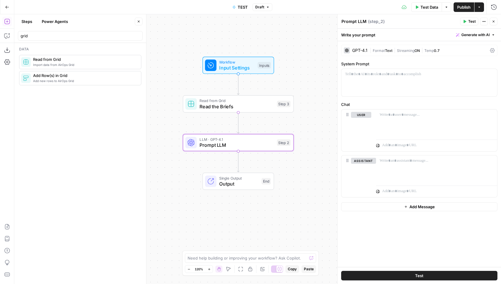
click at [461, 7] on span "Publish" at bounding box center [463, 7] width 13 height 6
click at [6, 8] on icon "button" at bounding box center [7, 7] width 4 height 4
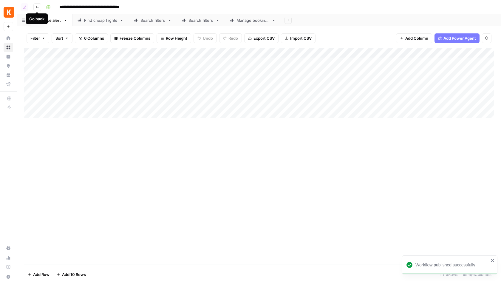
click at [38, 8] on icon "button" at bounding box center [37, 7] width 4 height 4
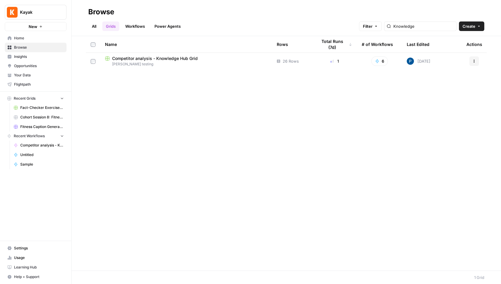
click at [156, 125] on div "Name Rows Total Runs (7d) # of Workflows Last Edited Actions Competitor analysi…" at bounding box center [286, 153] width 429 height 234
click at [92, 24] on link "All" at bounding box center [94, 26] width 12 height 10
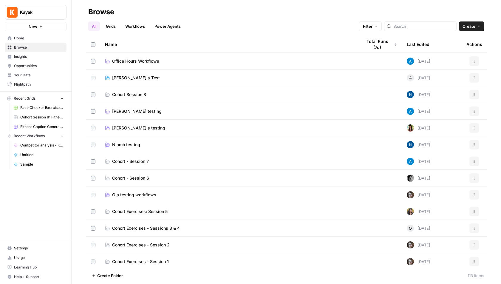
click at [50, 10] on span "Kayak" at bounding box center [38, 12] width 36 height 6
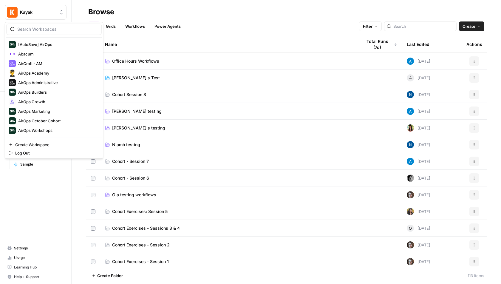
scroll to position [11, 0]
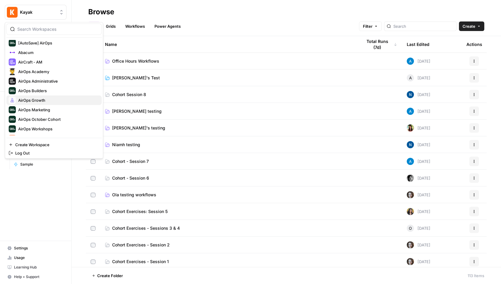
click at [48, 97] on span "AirOps Growth" at bounding box center [57, 100] width 79 height 6
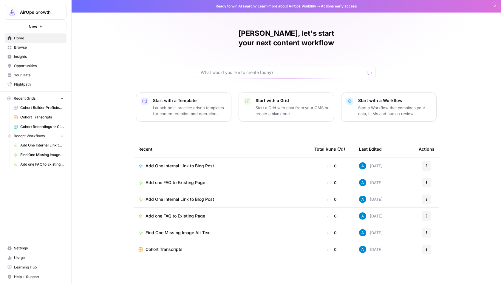
click at [61, 48] on span "Browse" at bounding box center [39, 47] width 50 height 5
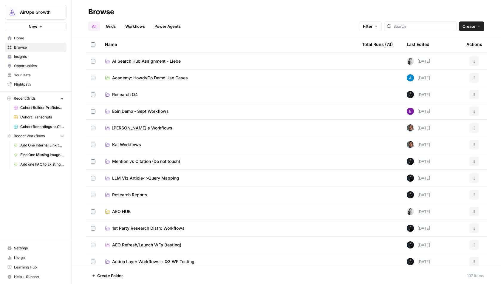
click at [175, 79] on span "Academy: HowdyGo Demo Use Cases" at bounding box center [150, 78] width 76 height 6
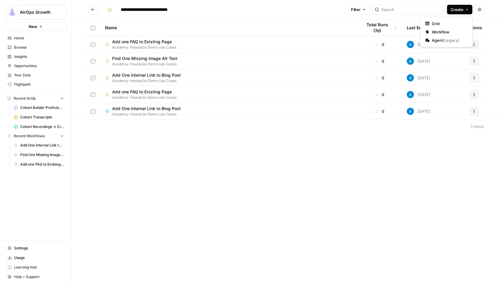
click at [460, 10] on span "Create" at bounding box center [456, 10] width 13 height 6
click at [447, 32] on span "Workflow" at bounding box center [448, 32] width 33 height 6
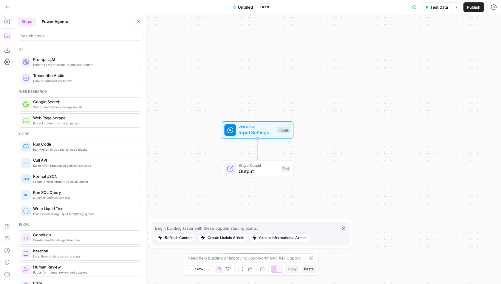
click at [9, 36] on icon "button" at bounding box center [7, 36] width 6 height 6
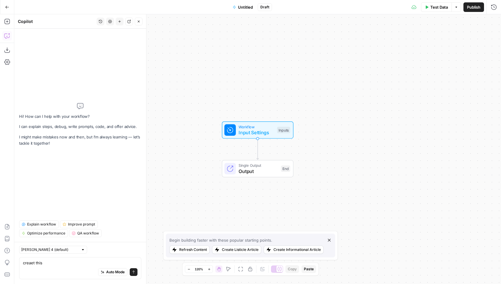
type textarea "loremi dolo ## **Sitam Con Adipisc Elitsedd: "Eiusmodtemp Incidid Utl Etdolo"**…"
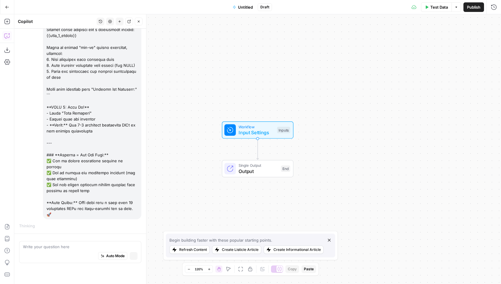
scroll to position [279, 0]
